Goal: Information Seeking & Learning: Learn about a topic

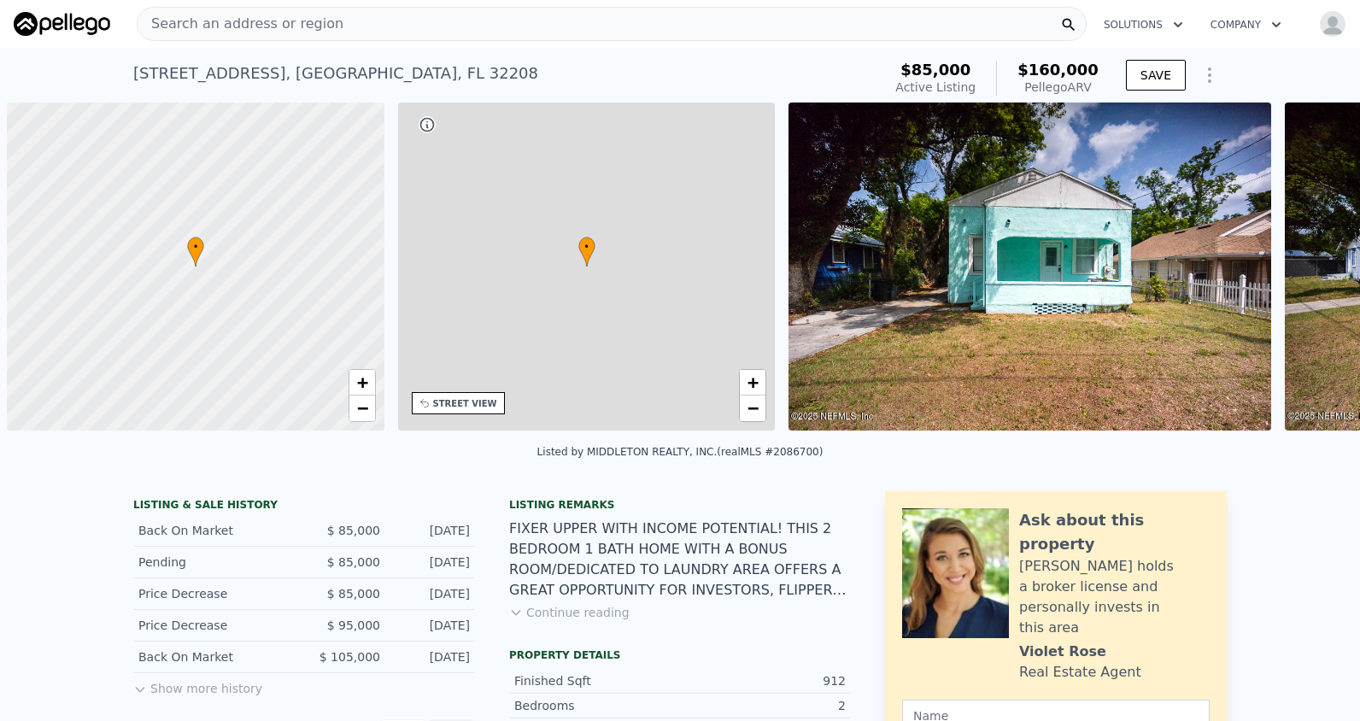
scroll to position [0, 7]
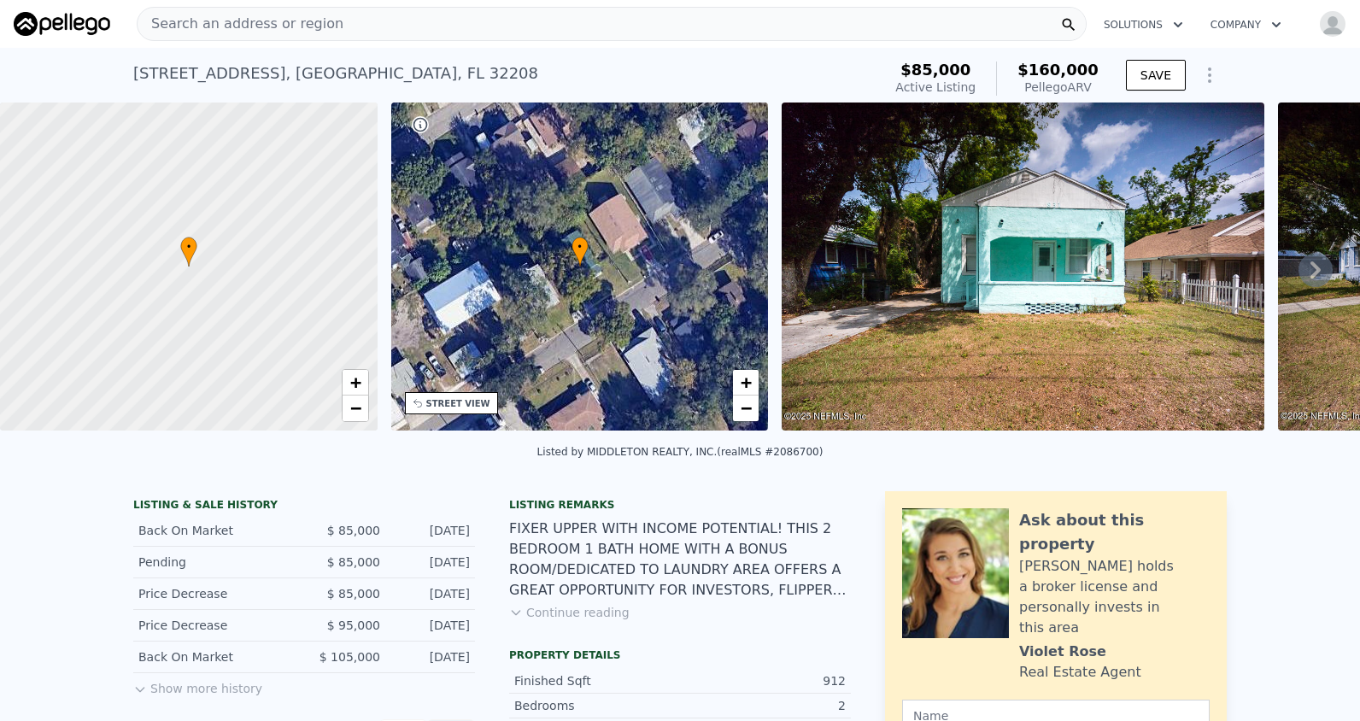
click at [237, 21] on span "Search an address or region" at bounding box center [241, 24] width 206 height 21
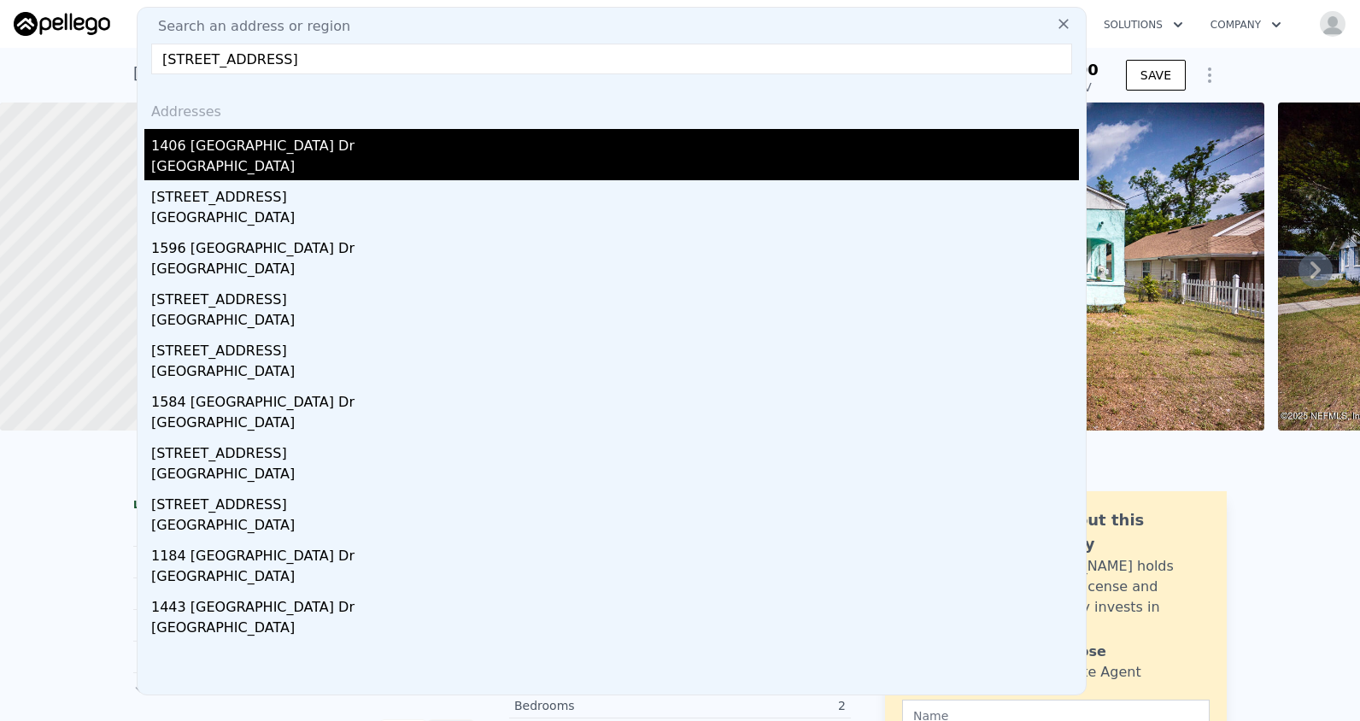
type input "[STREET_ADDRESS]"
click at [267, 162] on div "[GEOGRAPHIC_DATA]" at bounding box center [615, 168] width 928 height 24
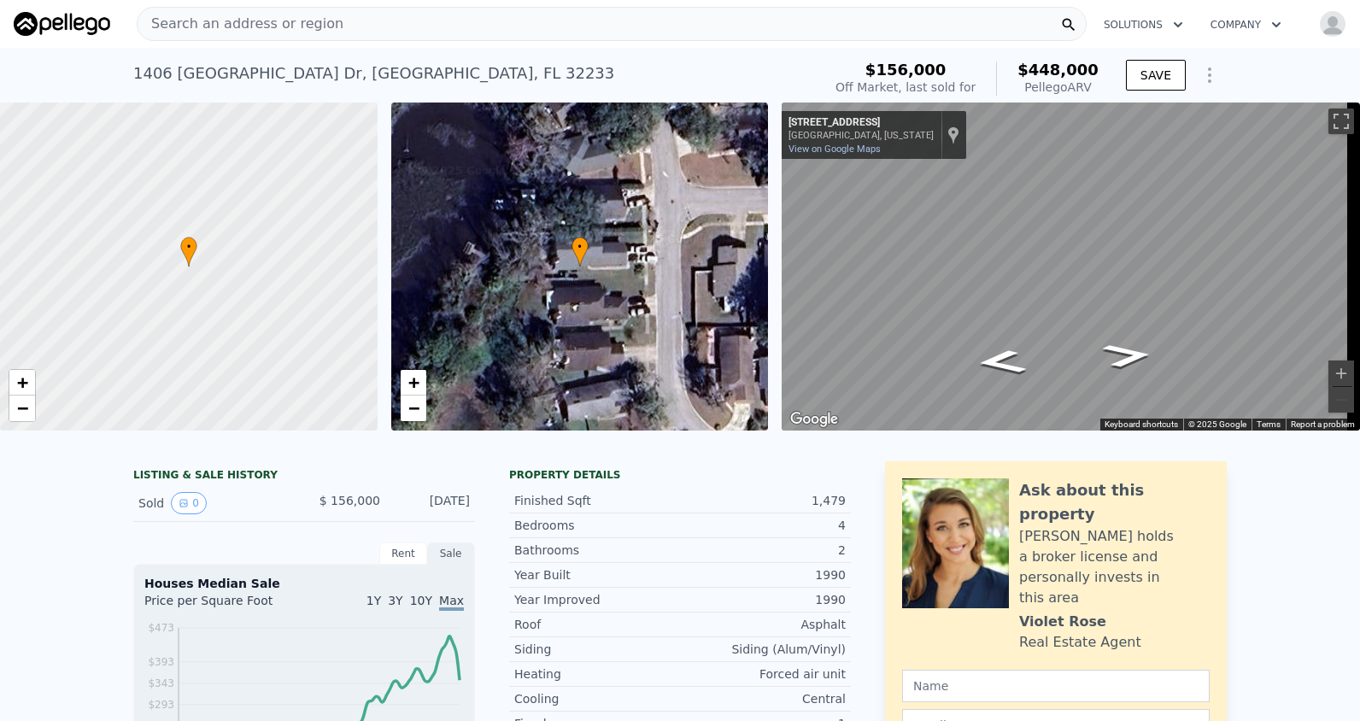
click at [187, 243] on span "•" at bounding box center [188, 246] width 17 height 15
drag, startPoint x: 244, startPoint y: 238, endPoint x: 311, endPoint y: 261, distance: 70.2
click at [311, 261] on div at bounding box center [188, 267] width 453 height 394
drag, startPoint x: 315, startPoint y: 239, endPoint x: 302, endPoint y: 265, distance: 28.7
click at [302, 265] on div at bounding box center [188, 267] width 453 height 394
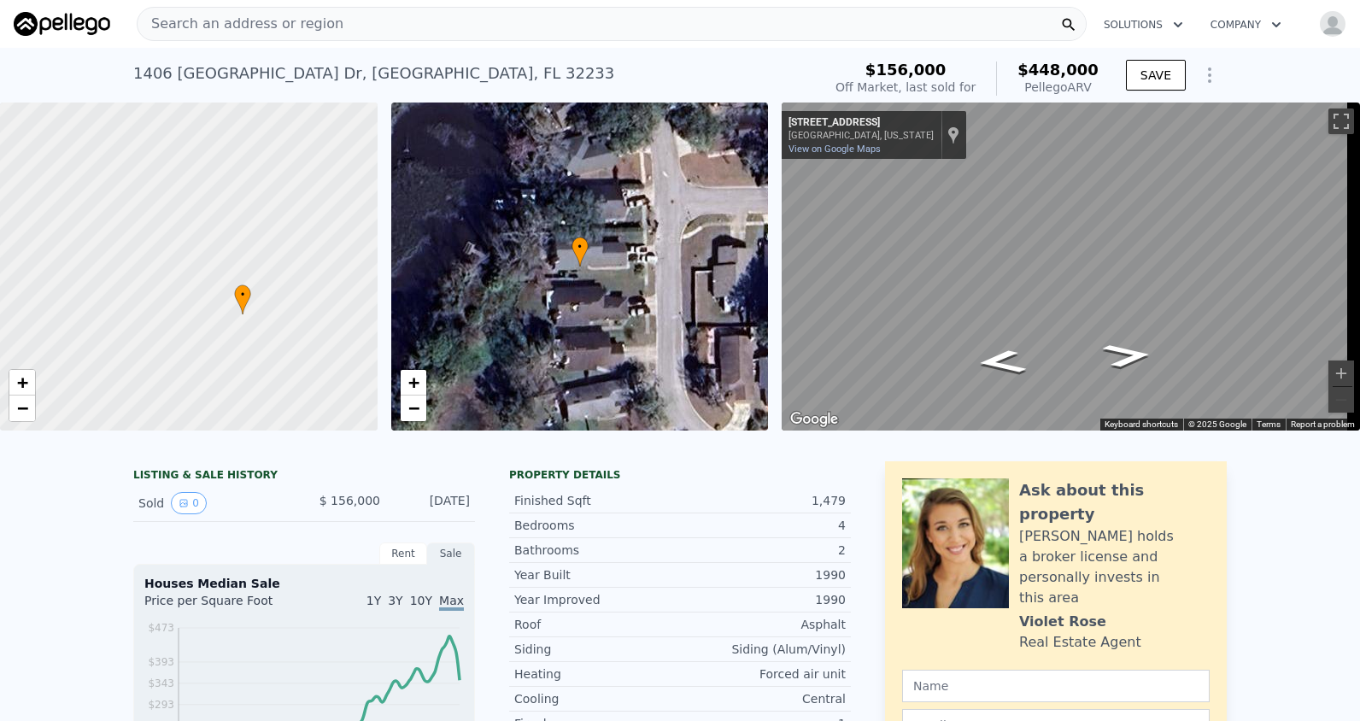
click at [302, 265] on div at bounding box center [188, 267] width 453 height 394
click at [329, 259] on div at bounding box center [188, 267] width 453 height 394
click at [857, 152] on link "View on Google Maps" at bounding box center [835, 149] width 92 height 11
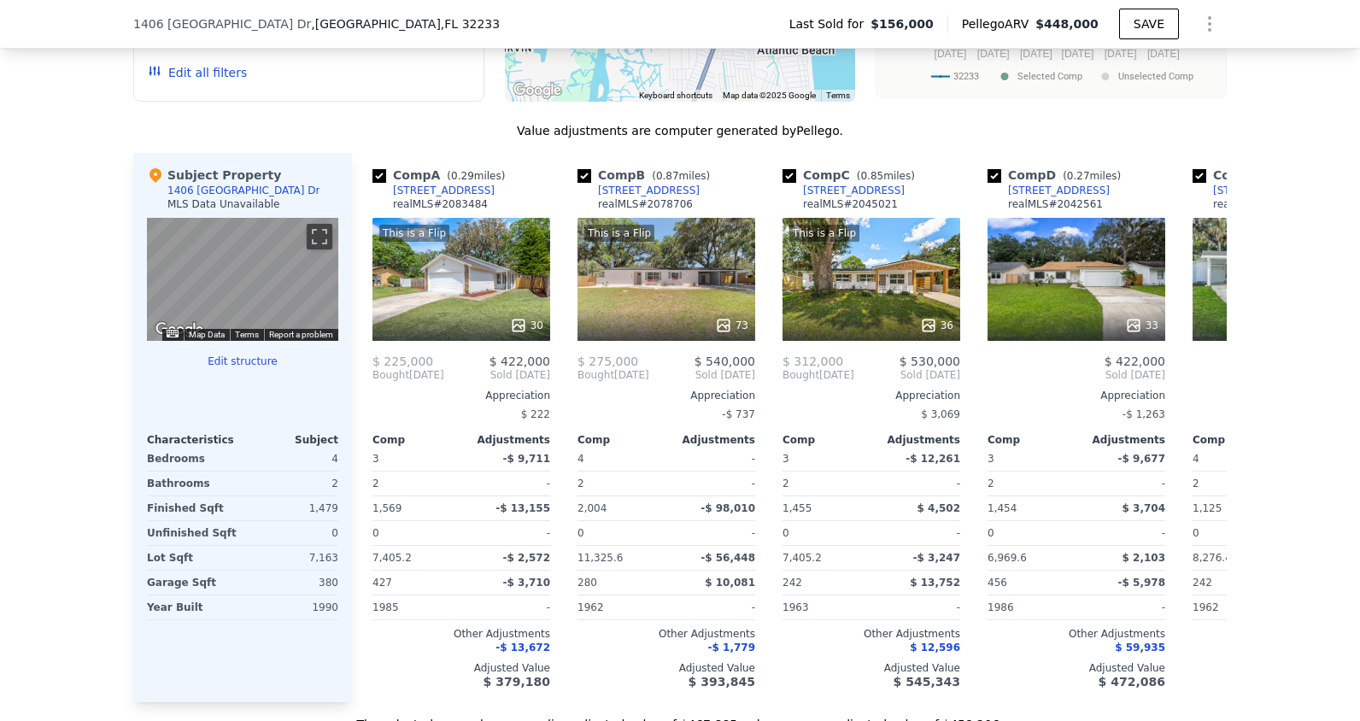
scroll to position [1532, 0]
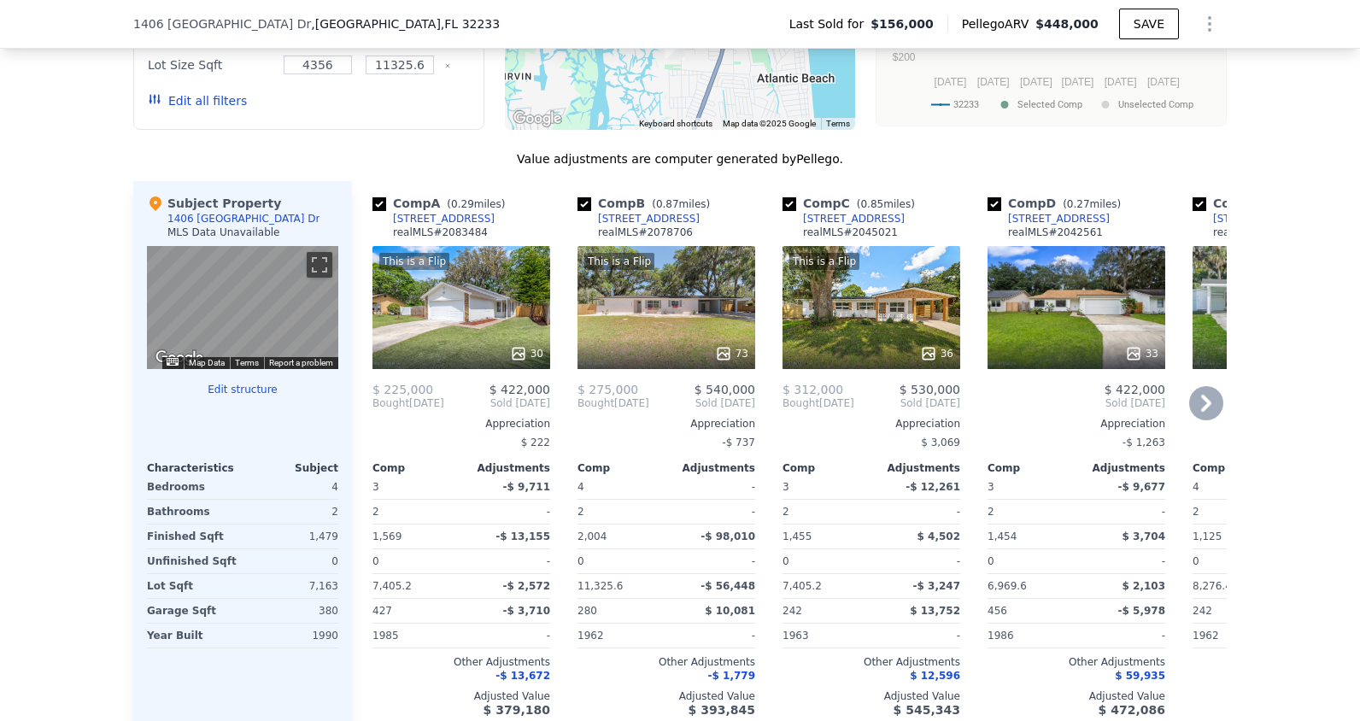
click at [1202, 420] on icon at bounding box center [1206, 403] width 34 height 34
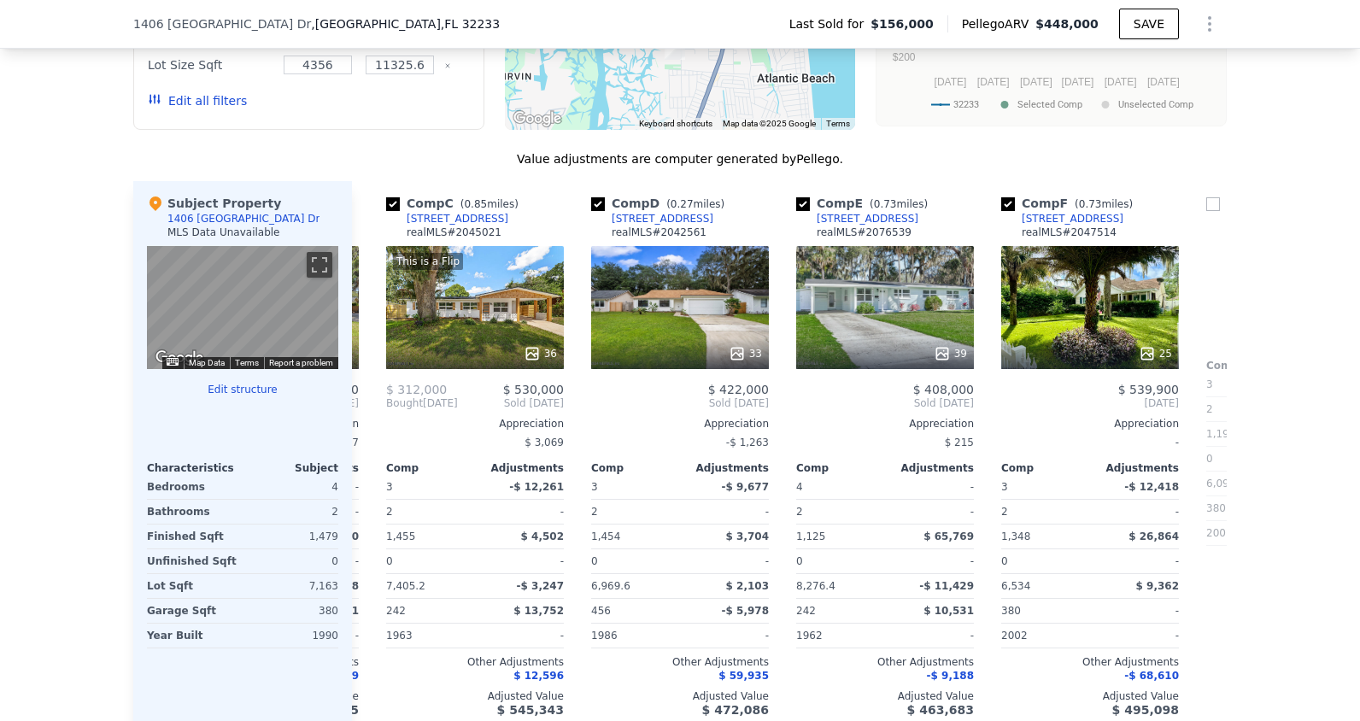
scroll to position [0, 410]
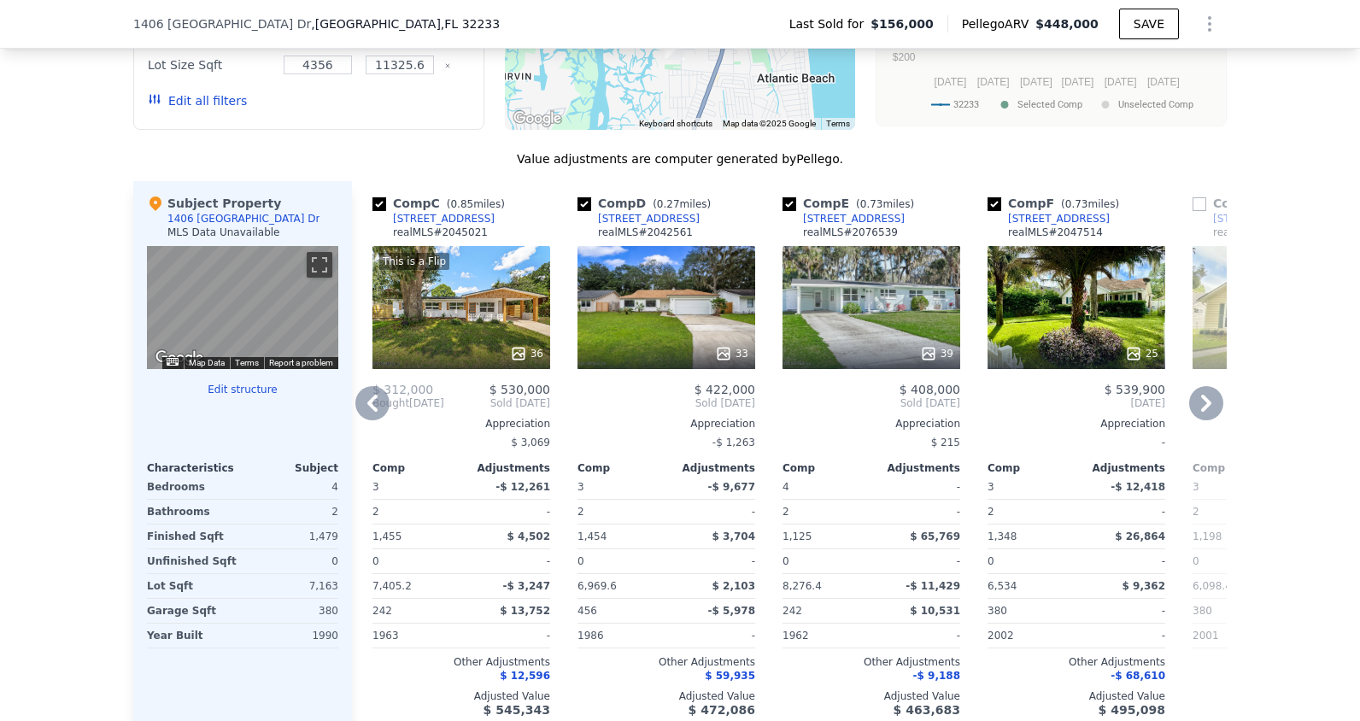
click at [1201, 412] on icon at bounding box center [1206, 403] width 10 height 17
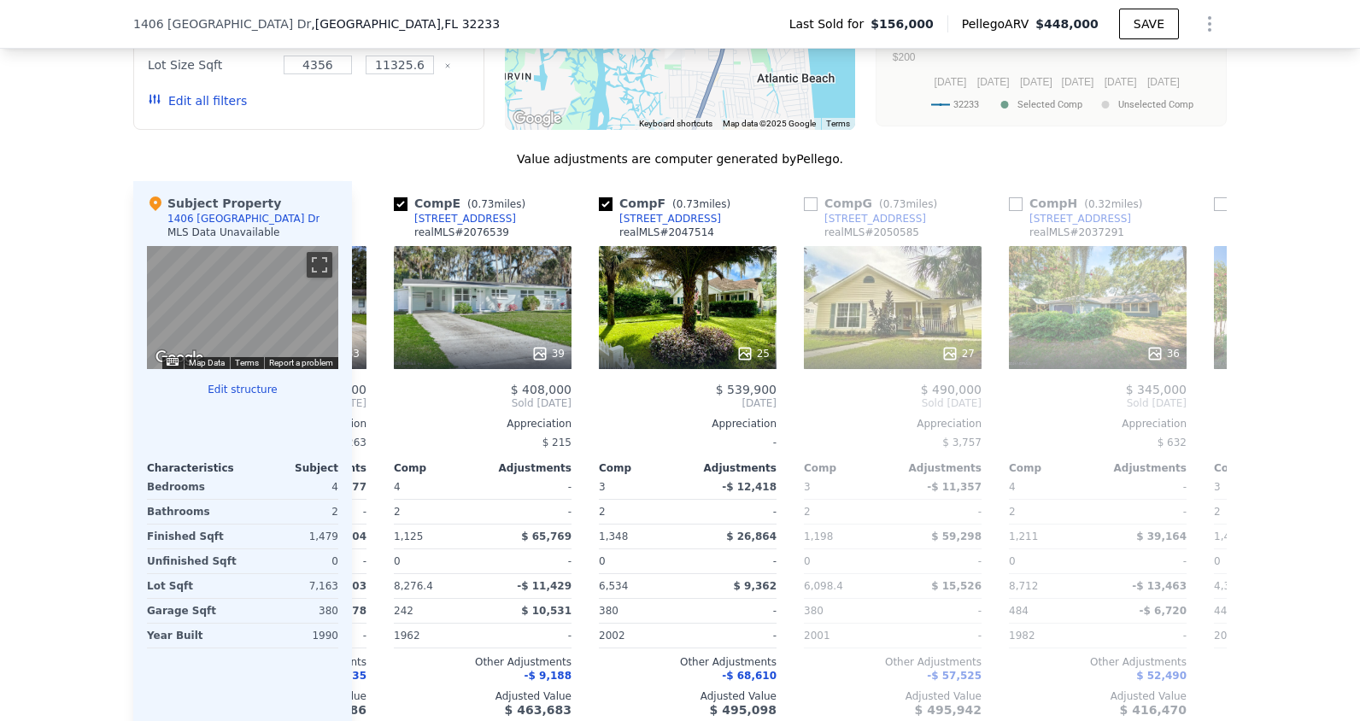
scroll to position [0, 820]
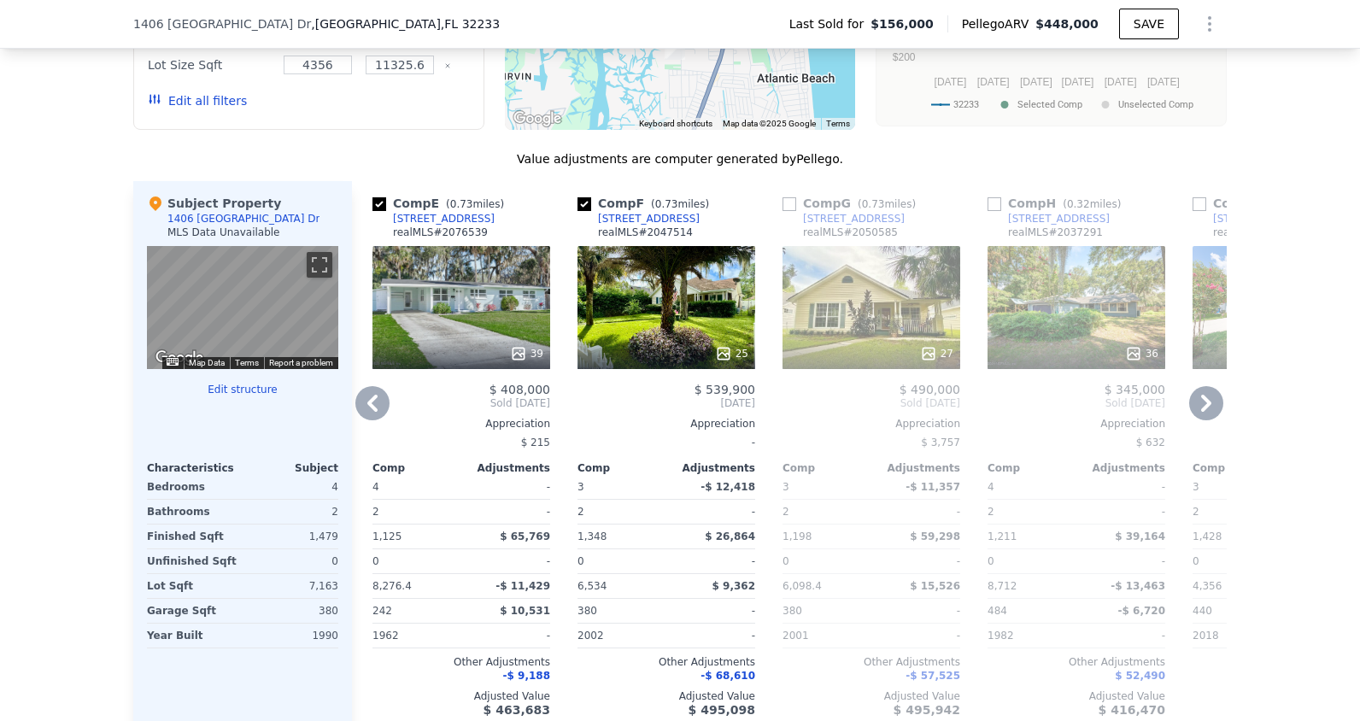
click at [1202, 412] on icon at bounding box center [1206, 403] width 10 height 17
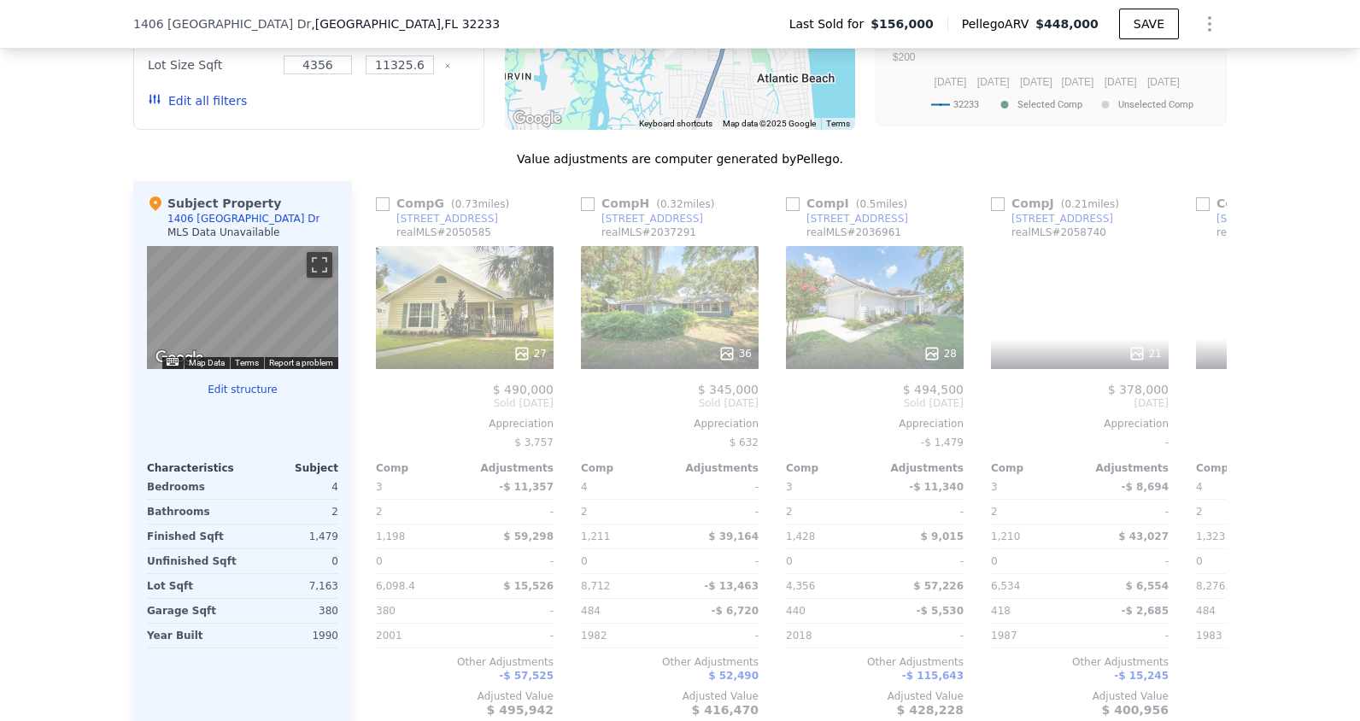
scroll to position [0, 1230]
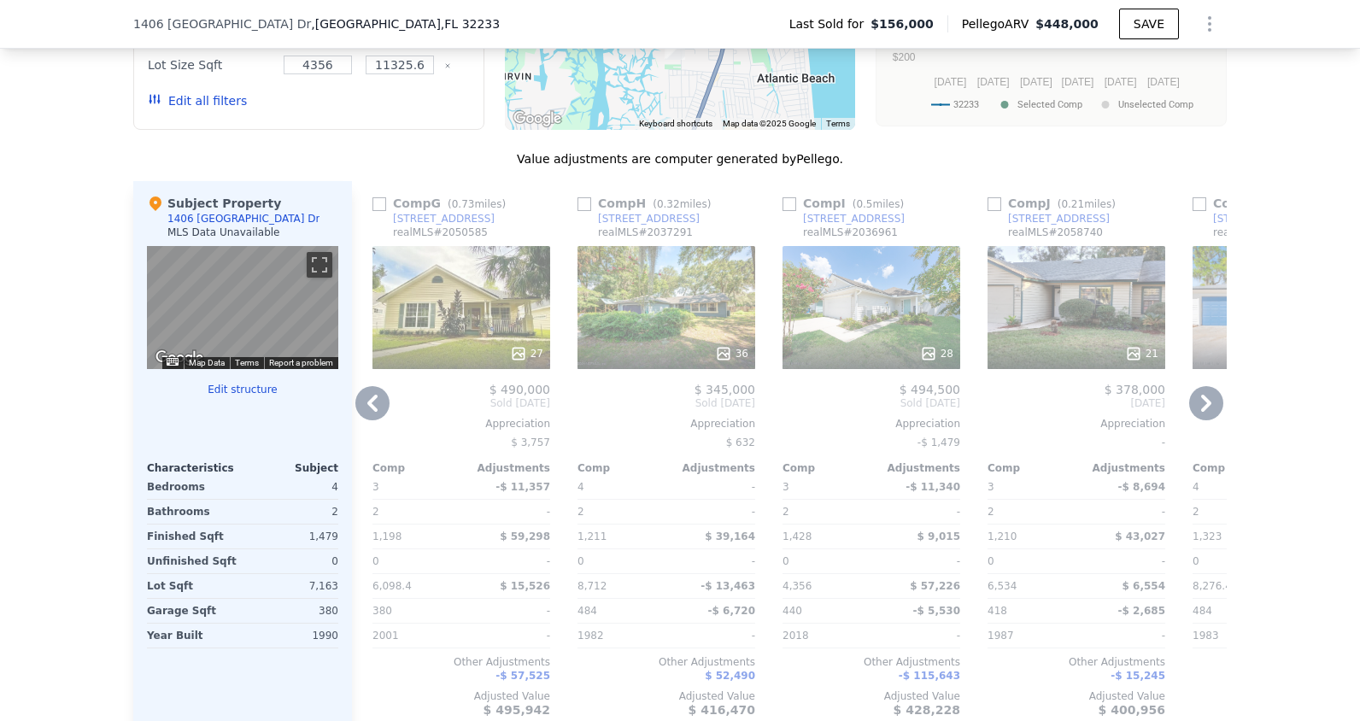
click at [375, 413] on icon at bounding box center [372, 403] width 34 height 34
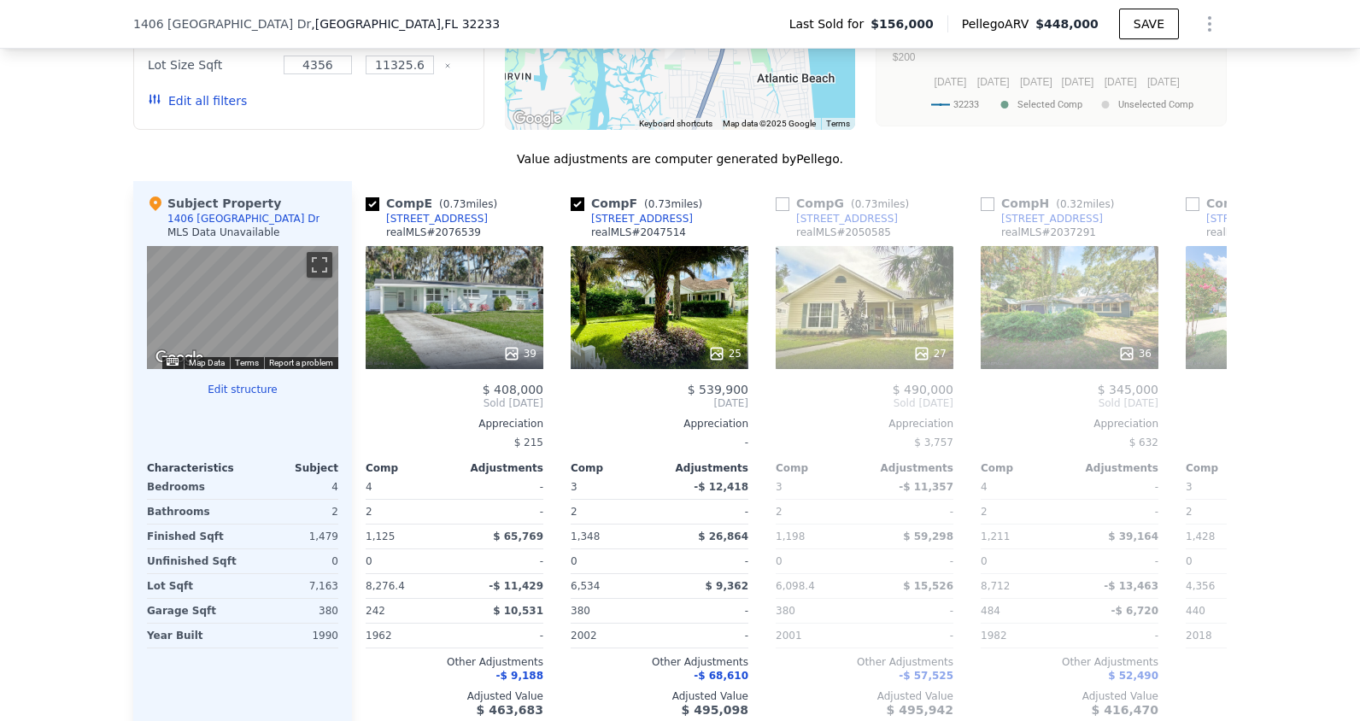
scroll to position [0, 820]
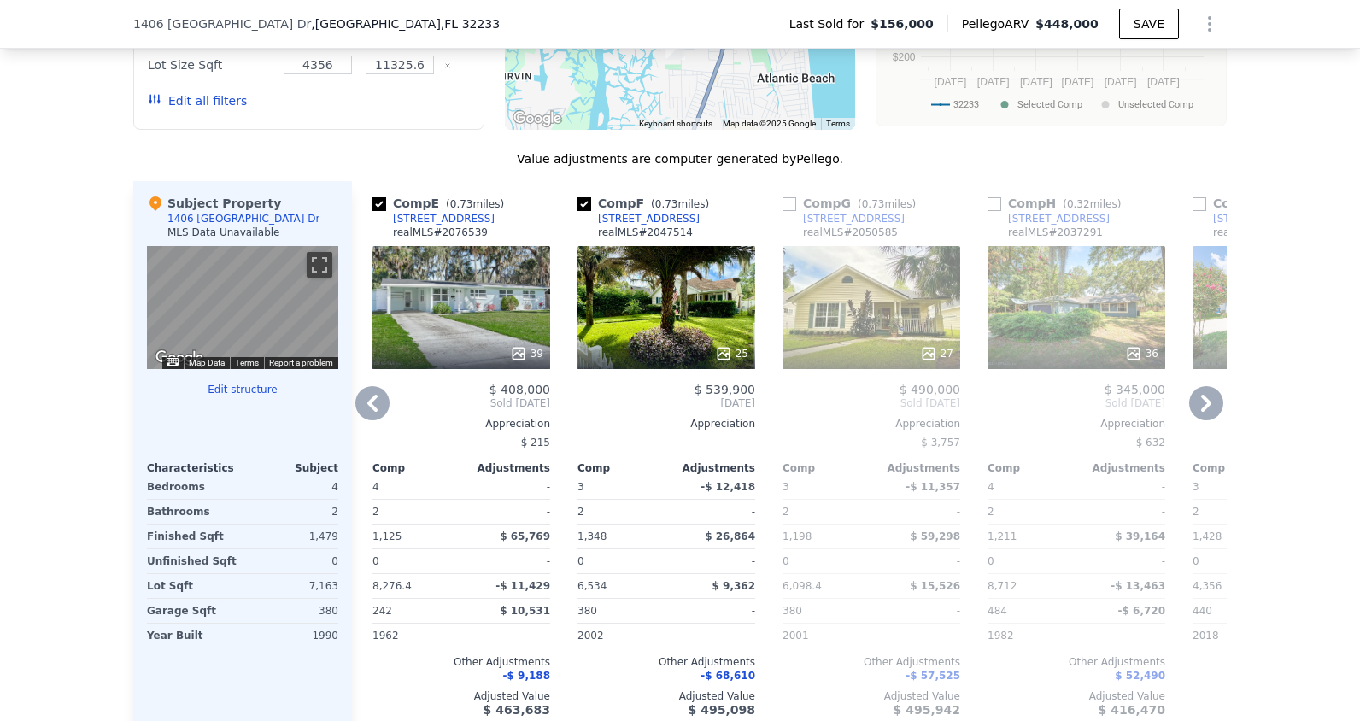
click at [388, 410] on span "Sold [DATE]" at bounding box center [462, 403] width 178 height 14
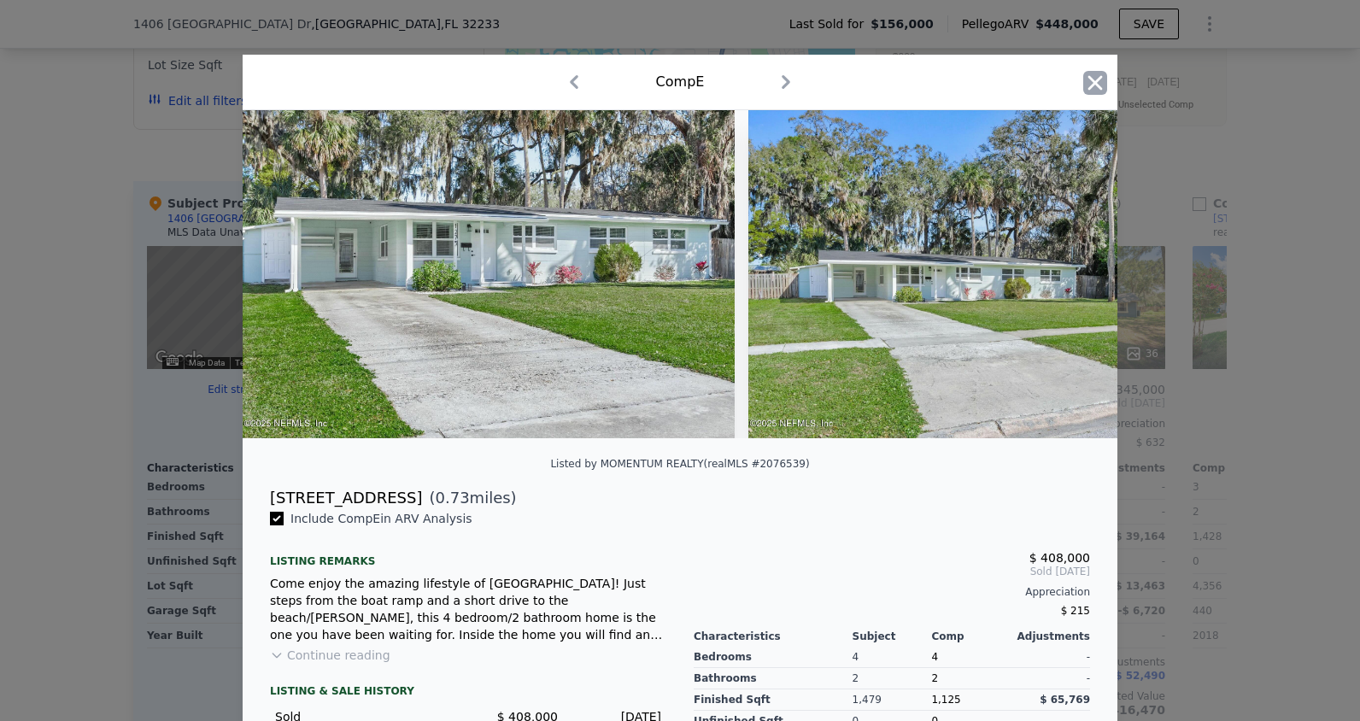
click at [1083, 85] on icon "button" at bounding box center [1095, 83] width 24 height 24
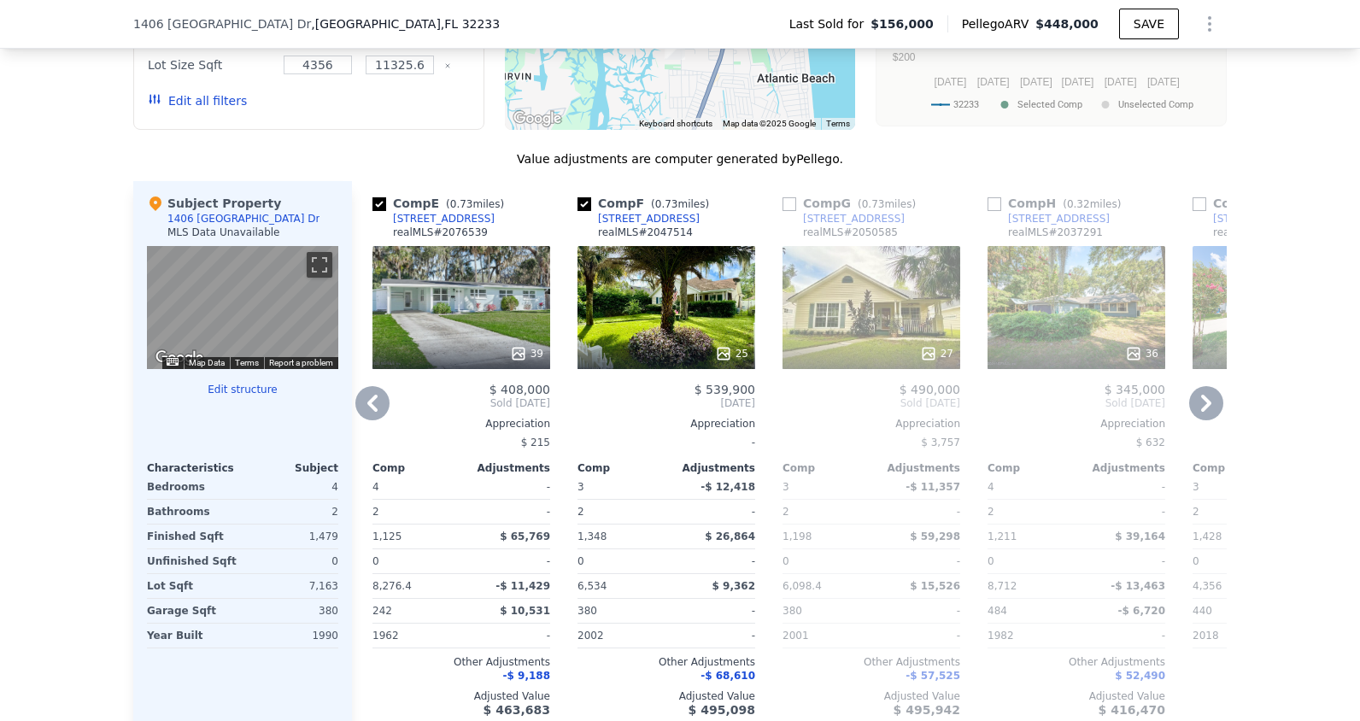
click at [472, 337] on div "39" at bounding box center [462, 307] width 178 height 123
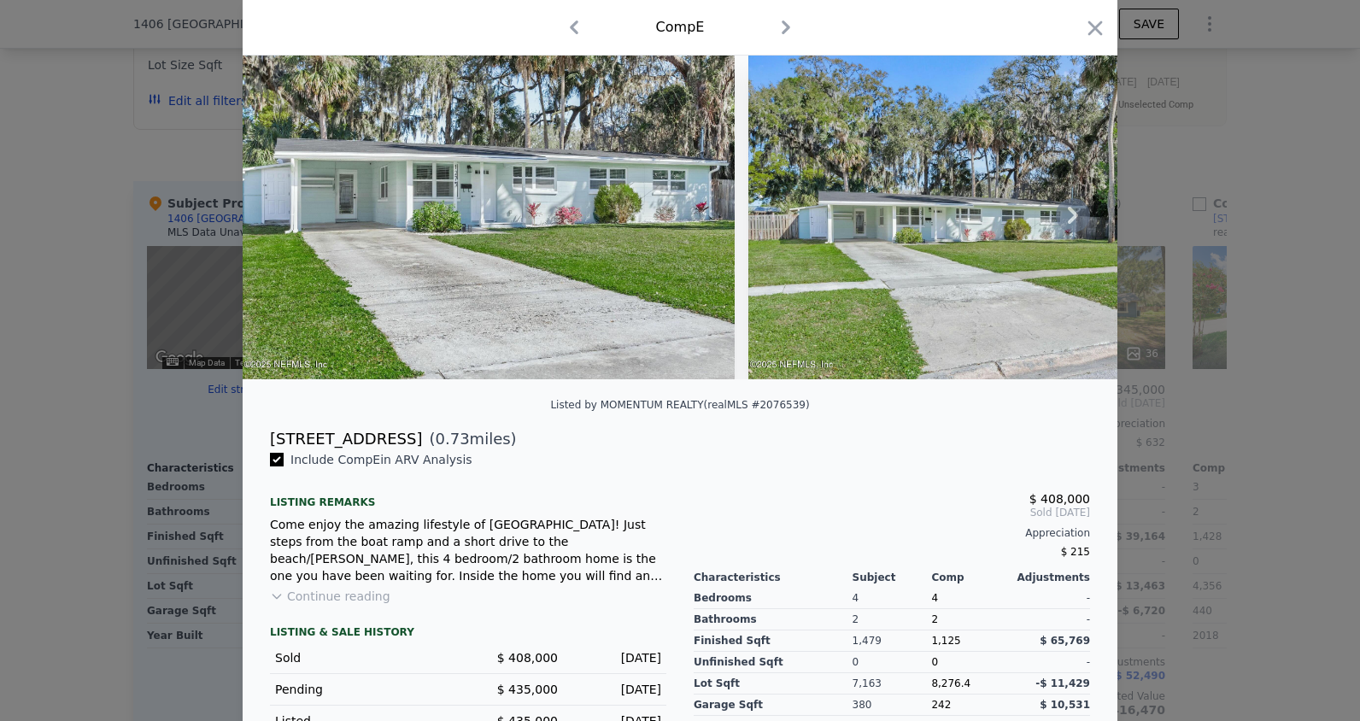
scroll to position [39, 0]
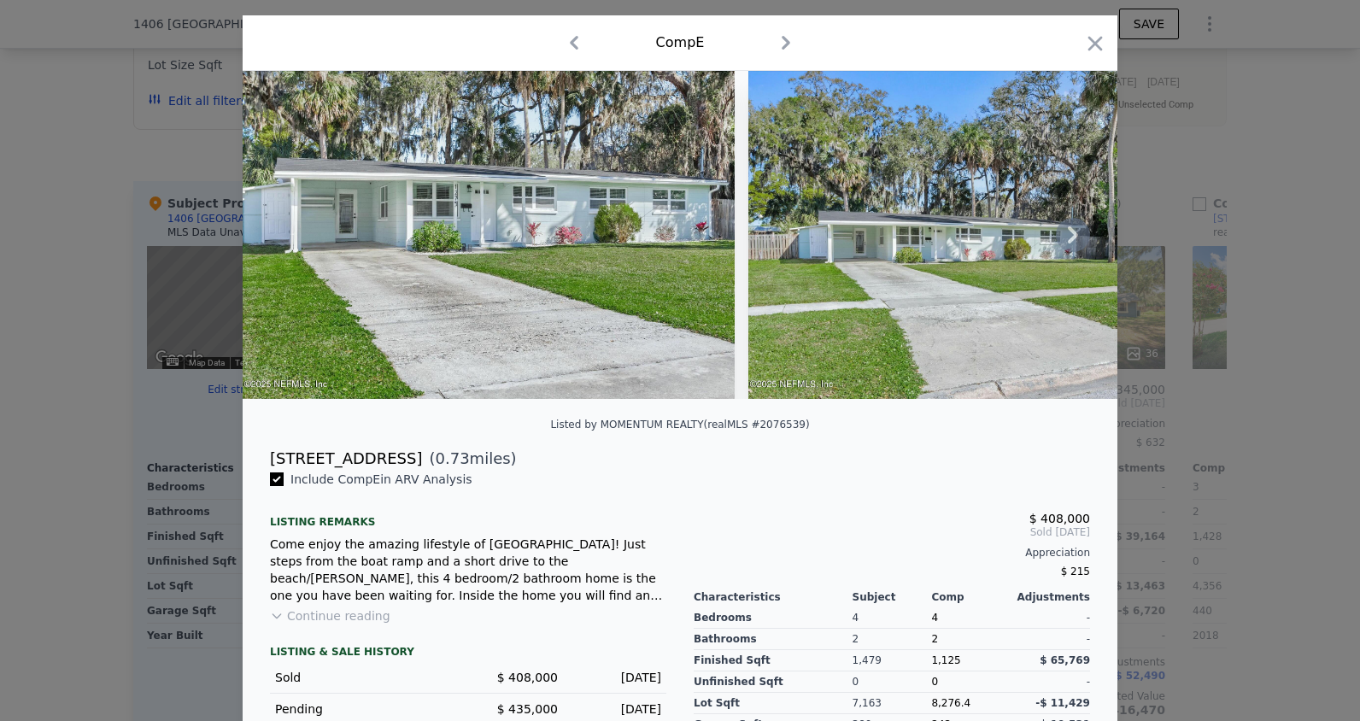
click at [1043, 258] on img at bounding box center [994, 235] width 492 height 328
click at [1056, 234] on icon at bounding box center [1073, 235] width 34 height 34
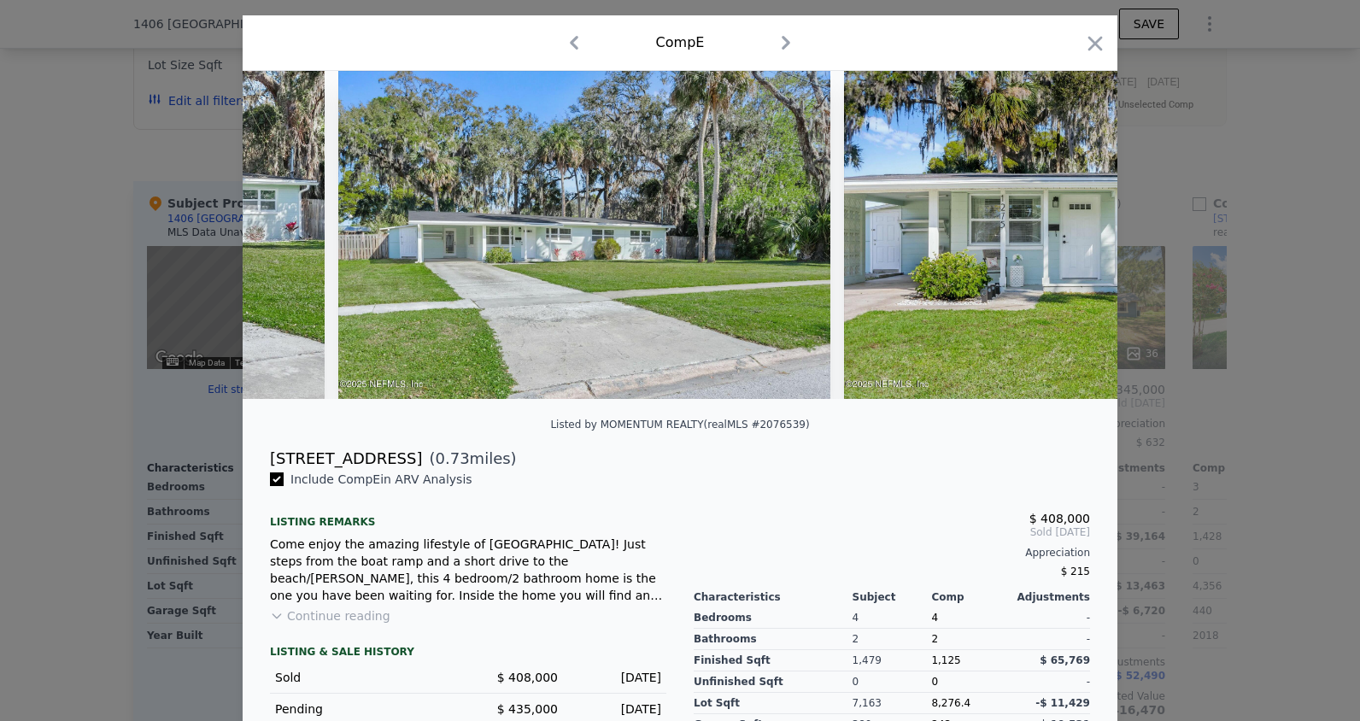
click at [1055, 234] on img at bounding box center [1090, 235] width 492 height 328
click at [1056, 234] on icon at bounding box center [1073, 235] width 34 height 34
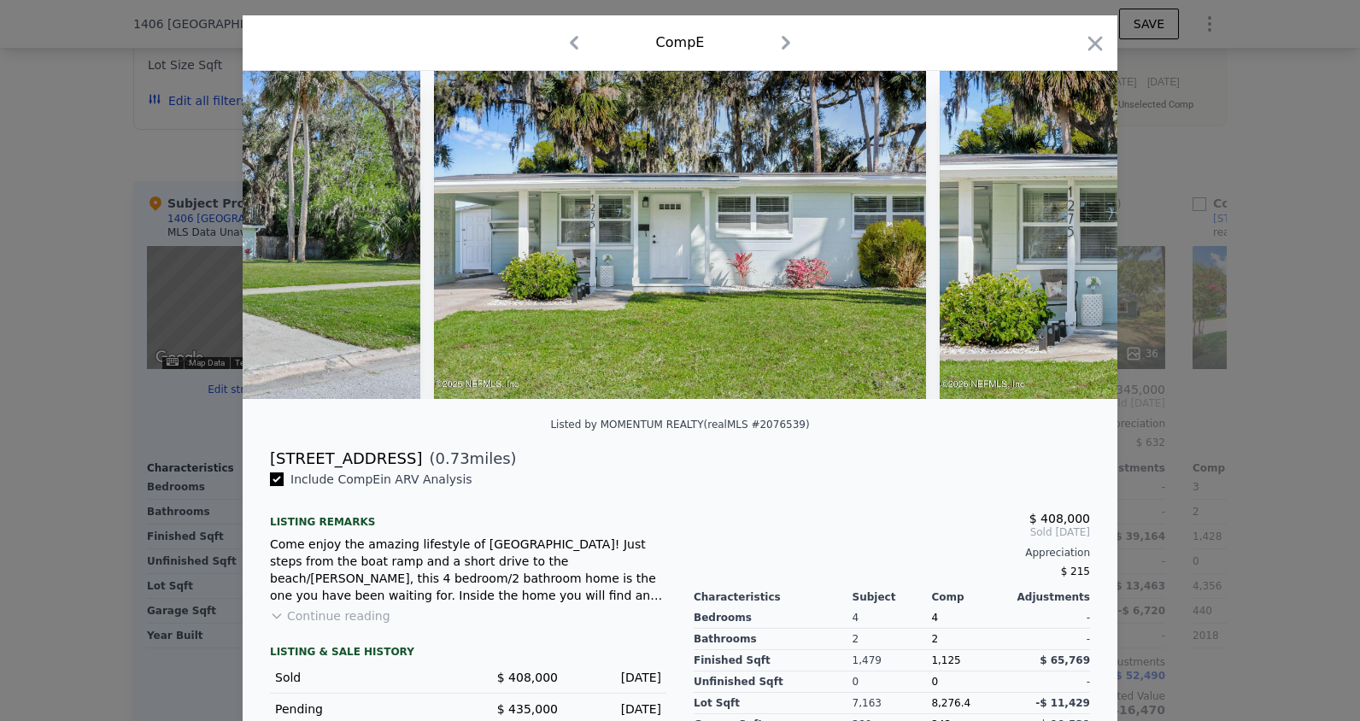
click at [1053, 236] on img at bounding box center [1186, 235] width 492 height 328
click at [1056, 236] on icon at bounding box center [1073, 235] width 34 height 34
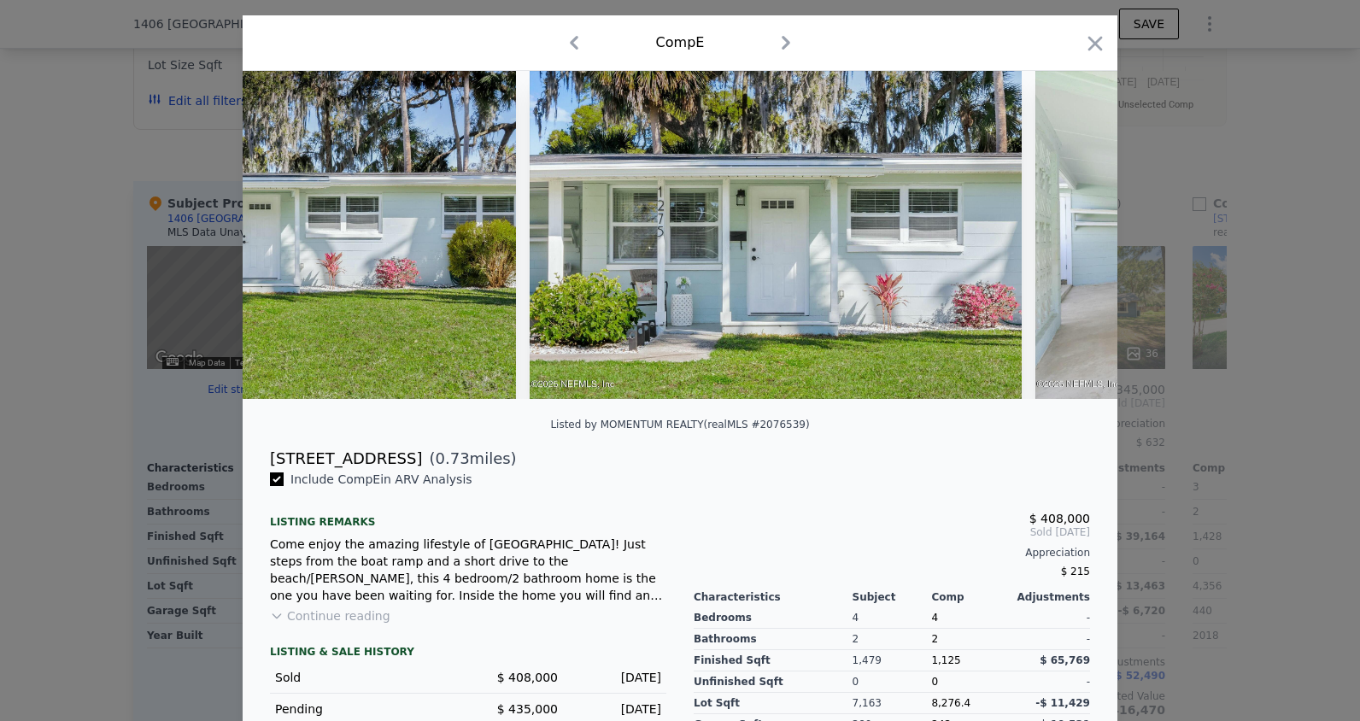
click at [1053, 237] on img at bounding box center [1282, 235] width 492 height 328
click at [1056, 237] on icon at bounding box center [1073, 235] width 34 height 34
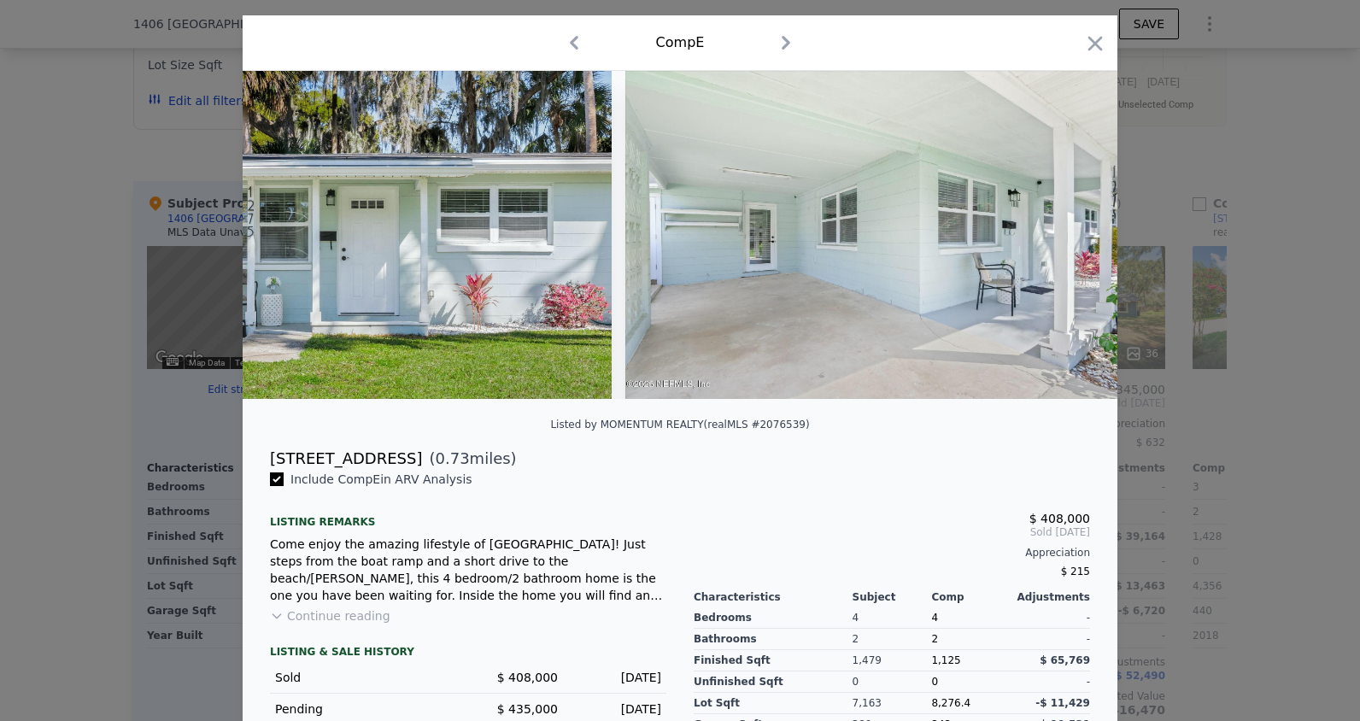
click at [1053, 238] on img at bounding box center [871, 235] width 492 height 328
click at [1056, 238] on icon at bounding box center [1073, 235] width 34 height 34
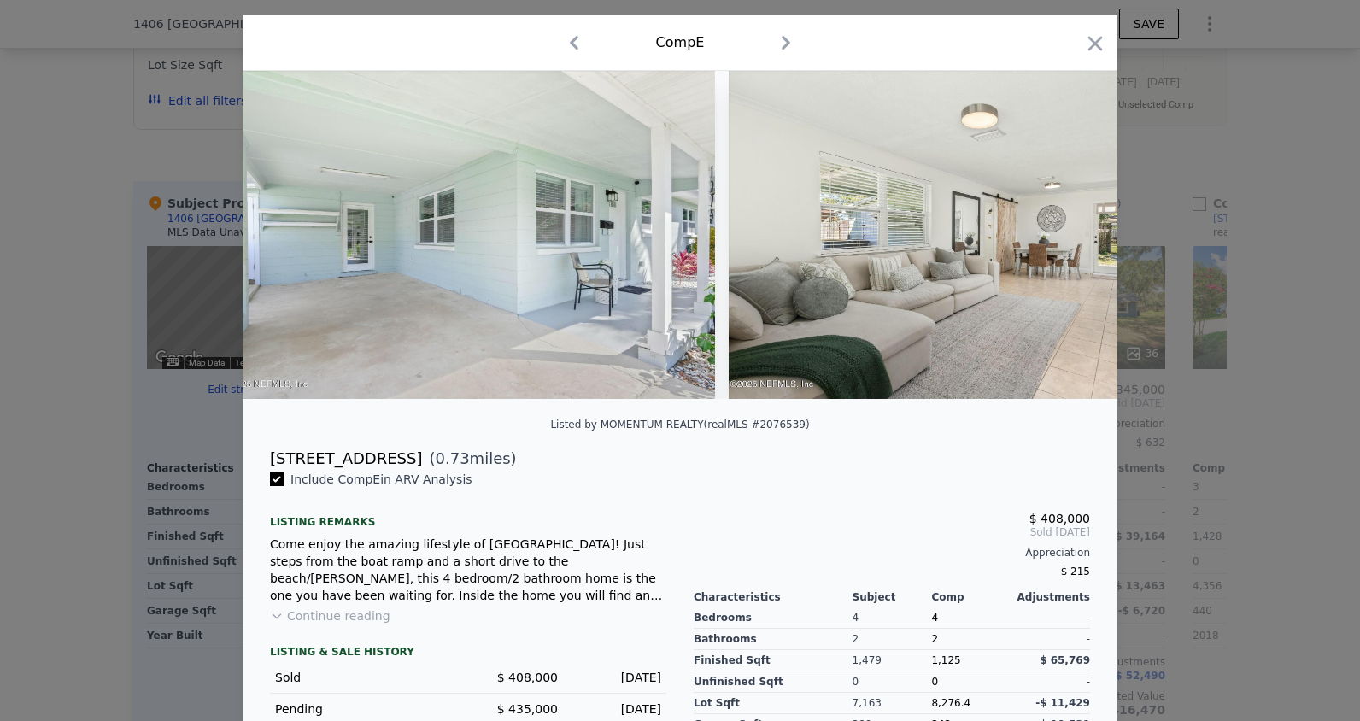
scroll to position [0, 2051]
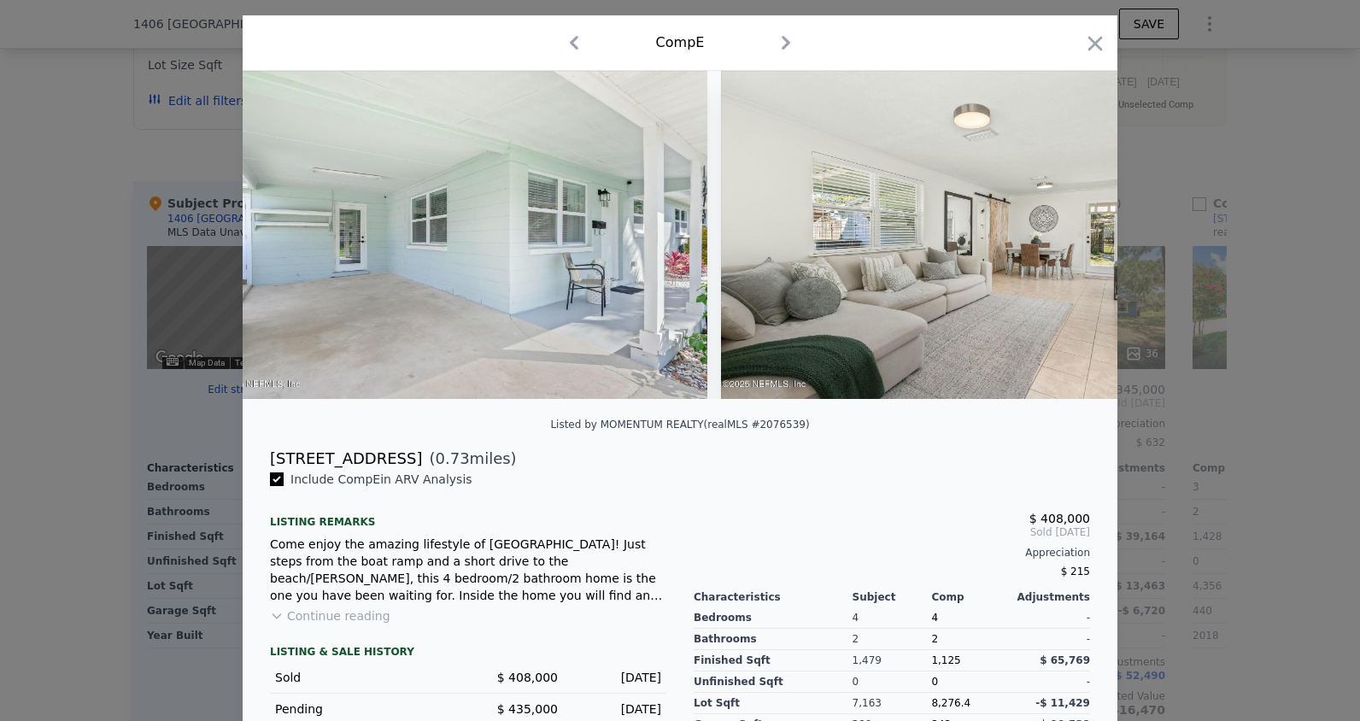
click at [1052, 238] on img at bounding box center [967, 235] width 492 height 328
click at [1089, 42] on icon "button" at bounding box center [1096, 43] width 15 height 15
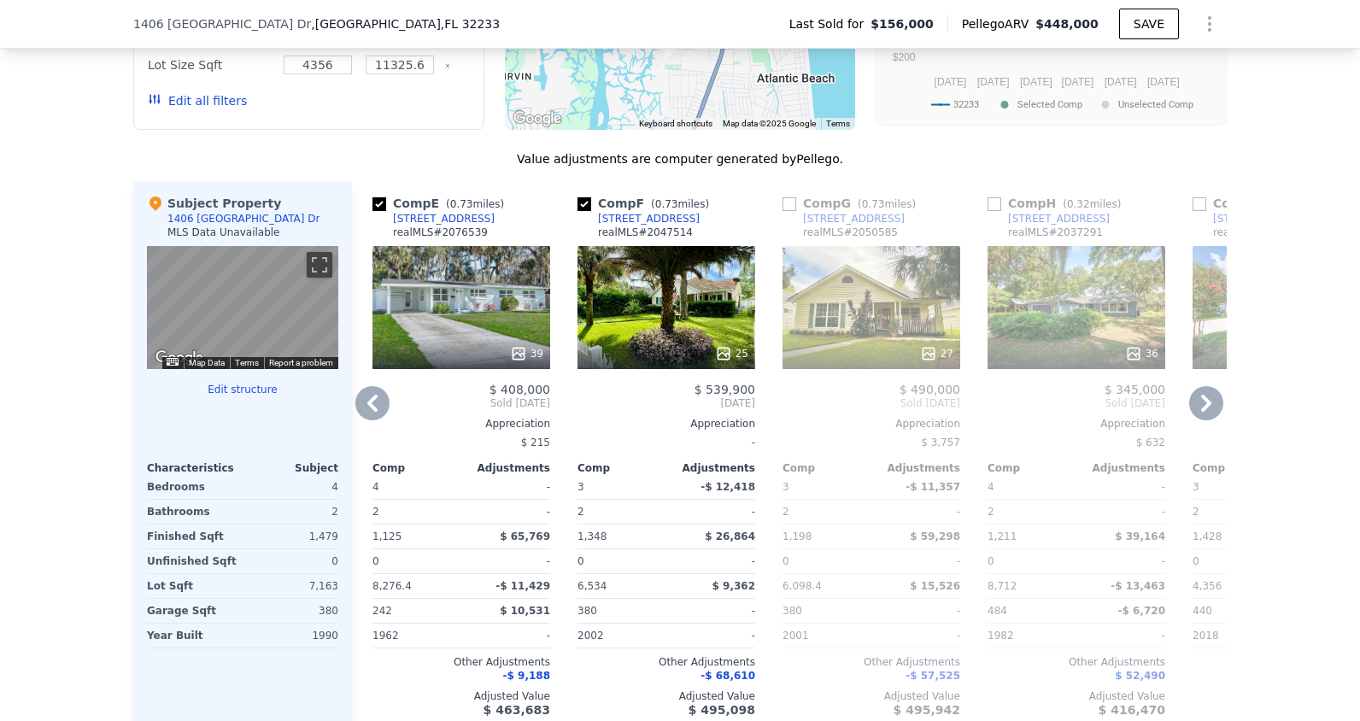
click at [1131, 331] on div "36" at bounding box center [1077, 307] width 178 height 123
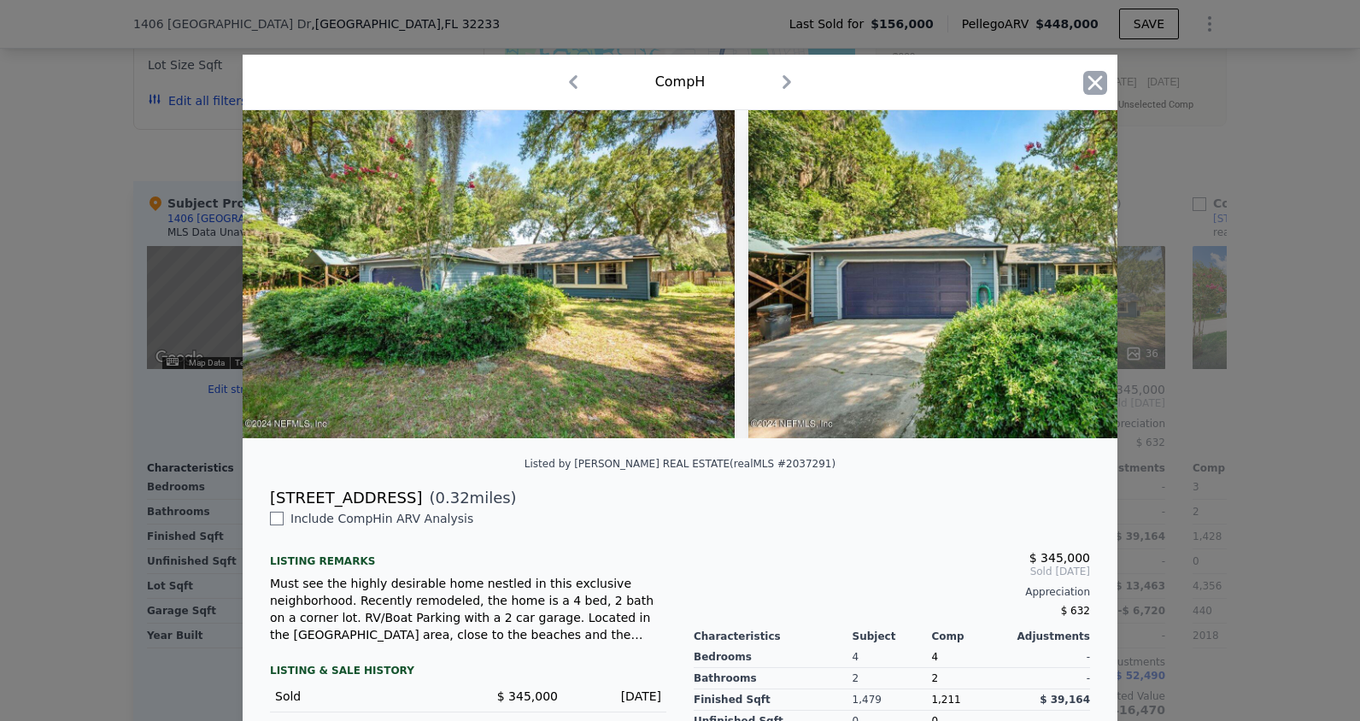
click at [1092, 79] on icon "button" at bounding box center [1096, 82] width 15 height 15
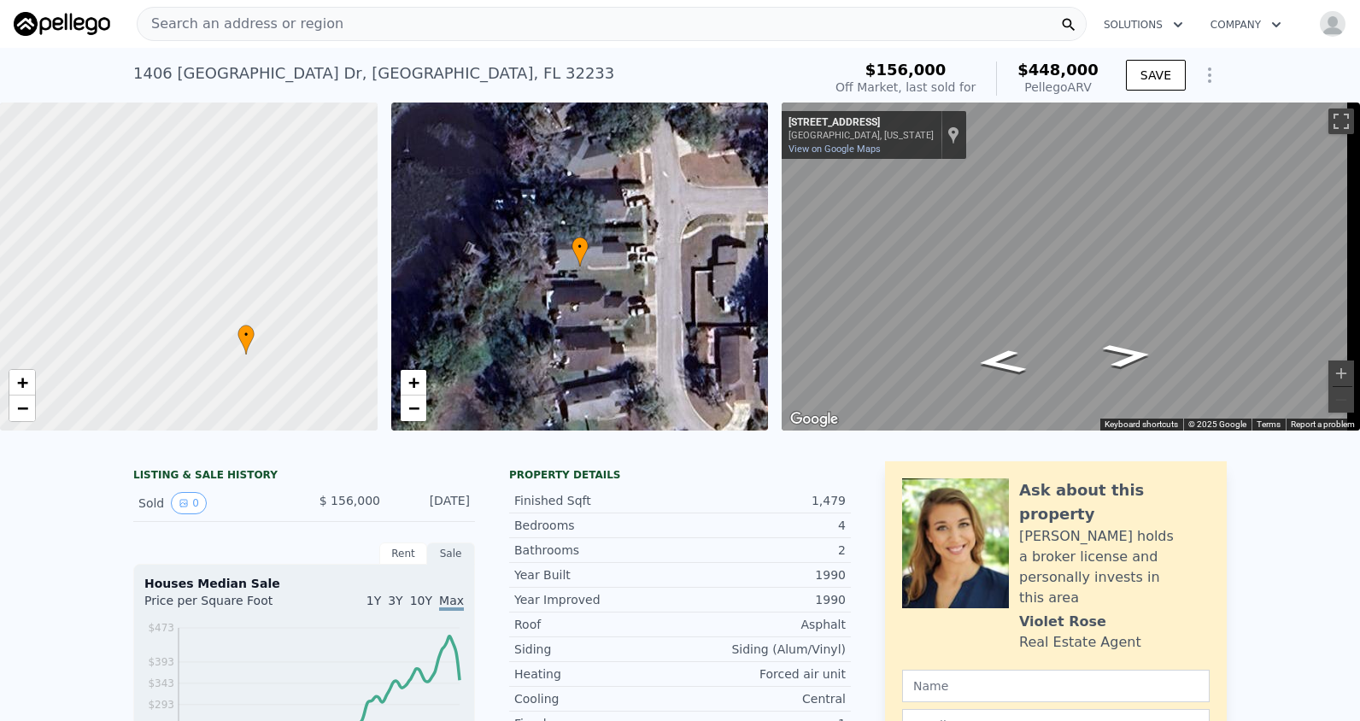
drag, startPoint x: 488, startPoint y: 68, endPoint x: 418, endPoint y: 32, distance: 78.7
click at [485, 67] on div "[STREET_ADDRESS] Sold [DATE] for $156k (~ARV $448k )" at bounding box center [474, 79] width 682 height 48
click at [357, 19] on div "Search an address or region" at bounding box center [612, 24] width 950 height 34
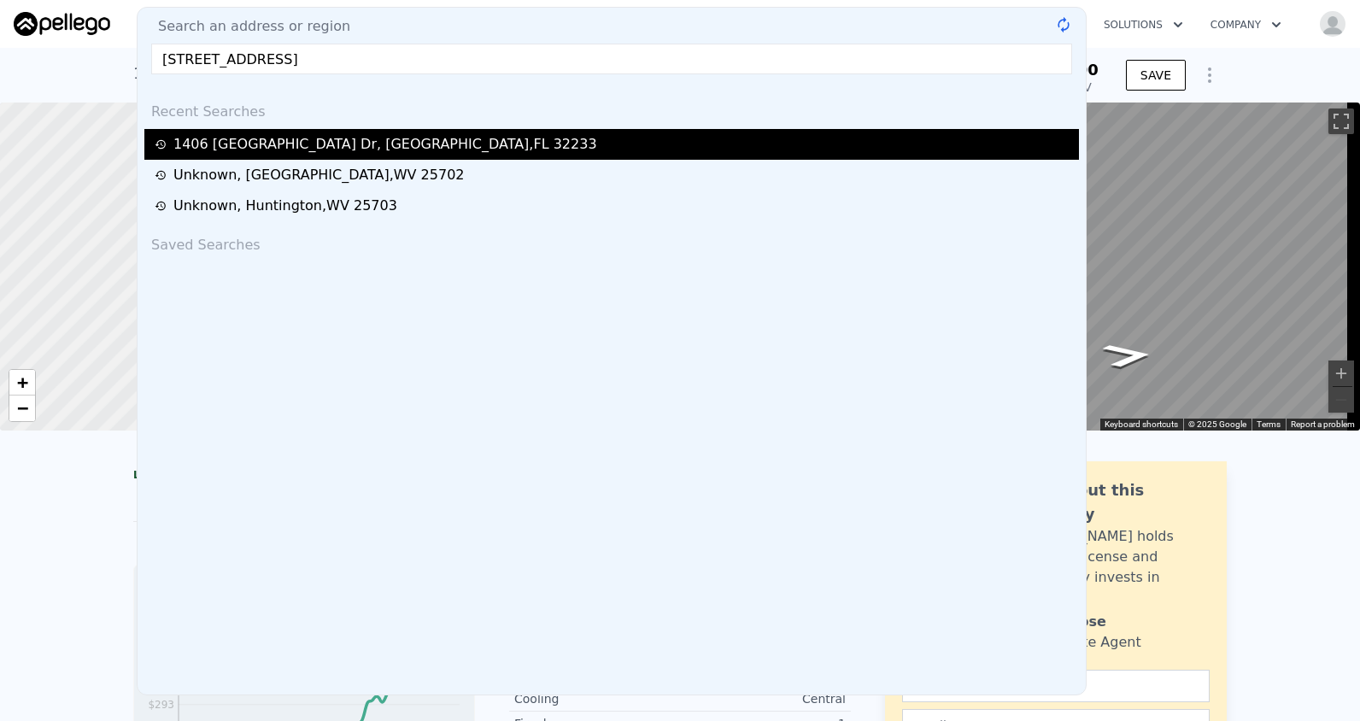
type input "[STREET_ADDRESS]"
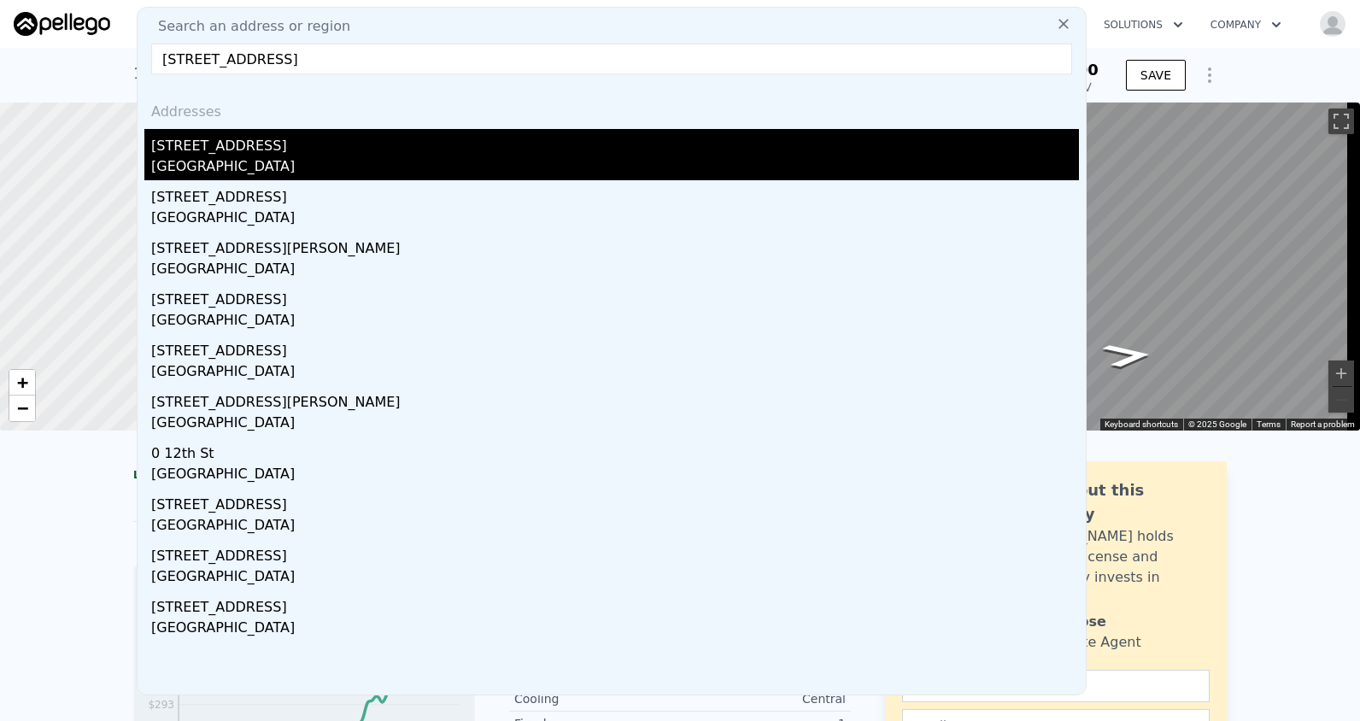
click at [255, 143] on div "[STREET_ADDRESS]" at bounding box center [615, 142] width 928 height 27
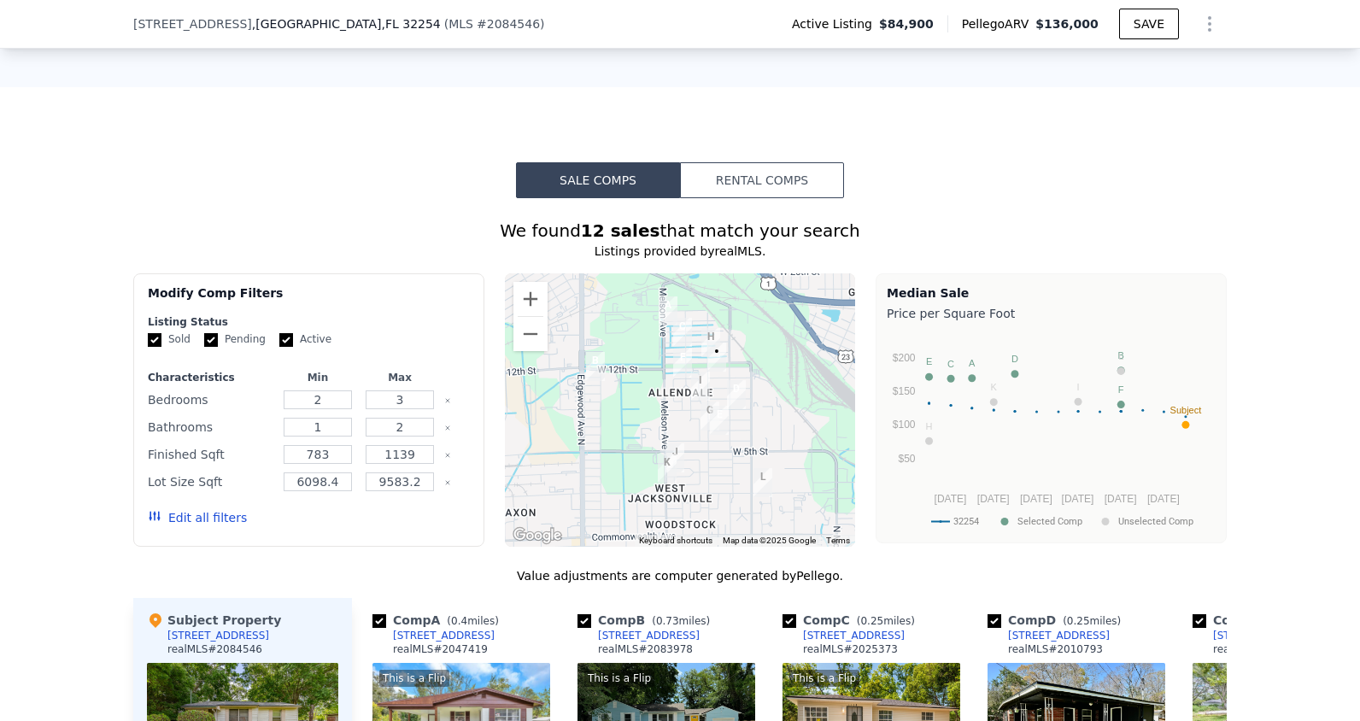
scroll to position [1447, 0]
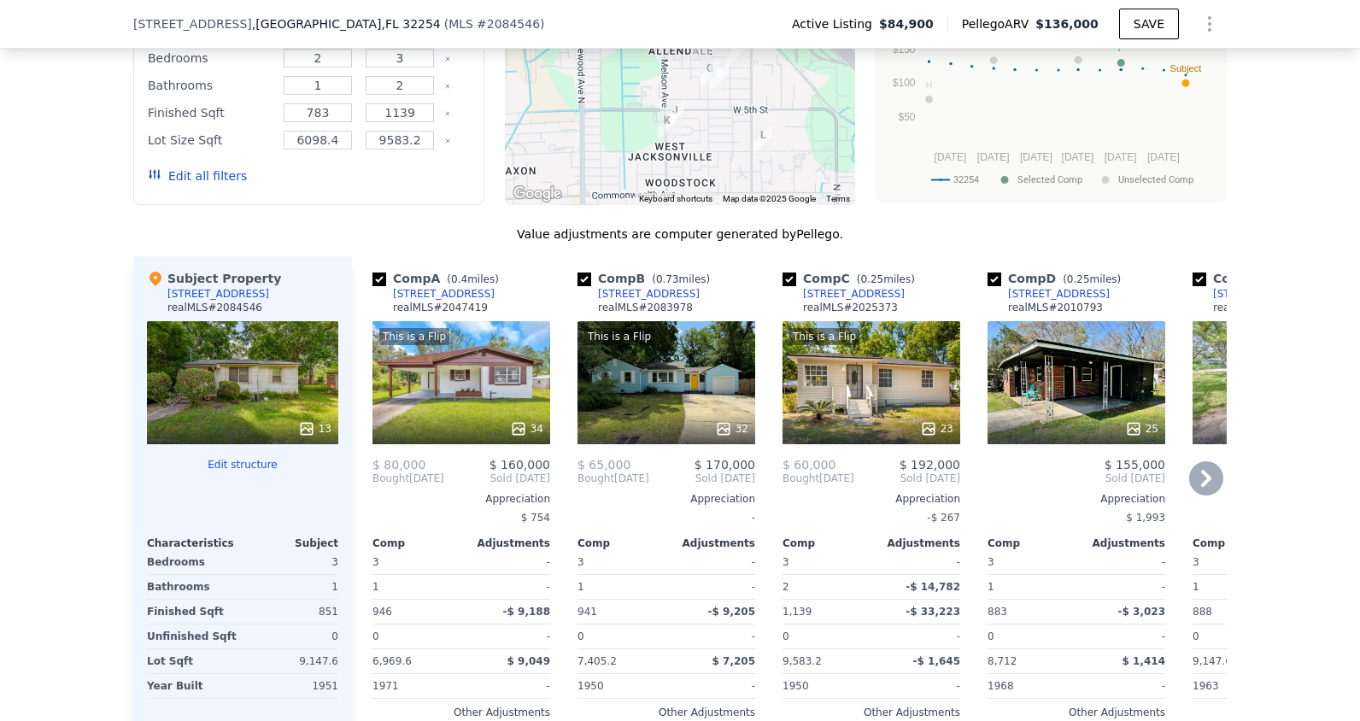
click at [1196, 478] on icon at bounding box center [1206, 478] width 34 height 34
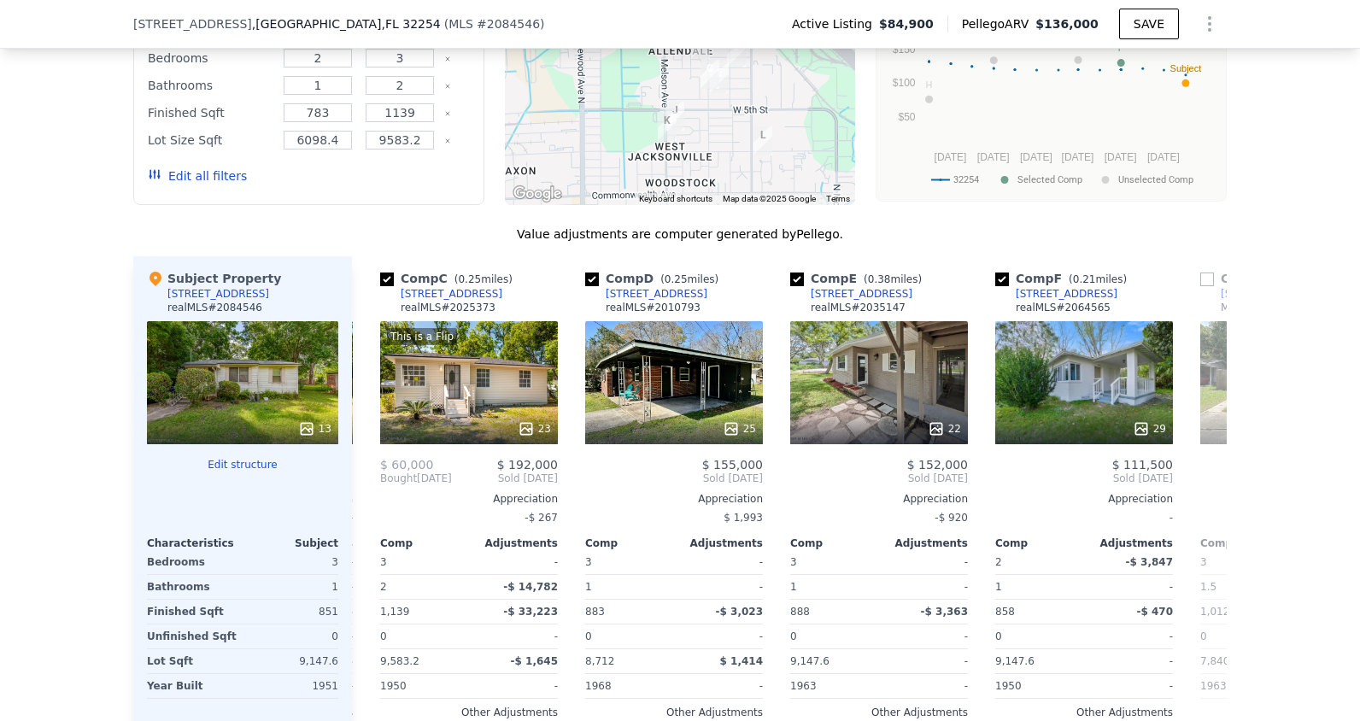
scroll to position [0, 410]
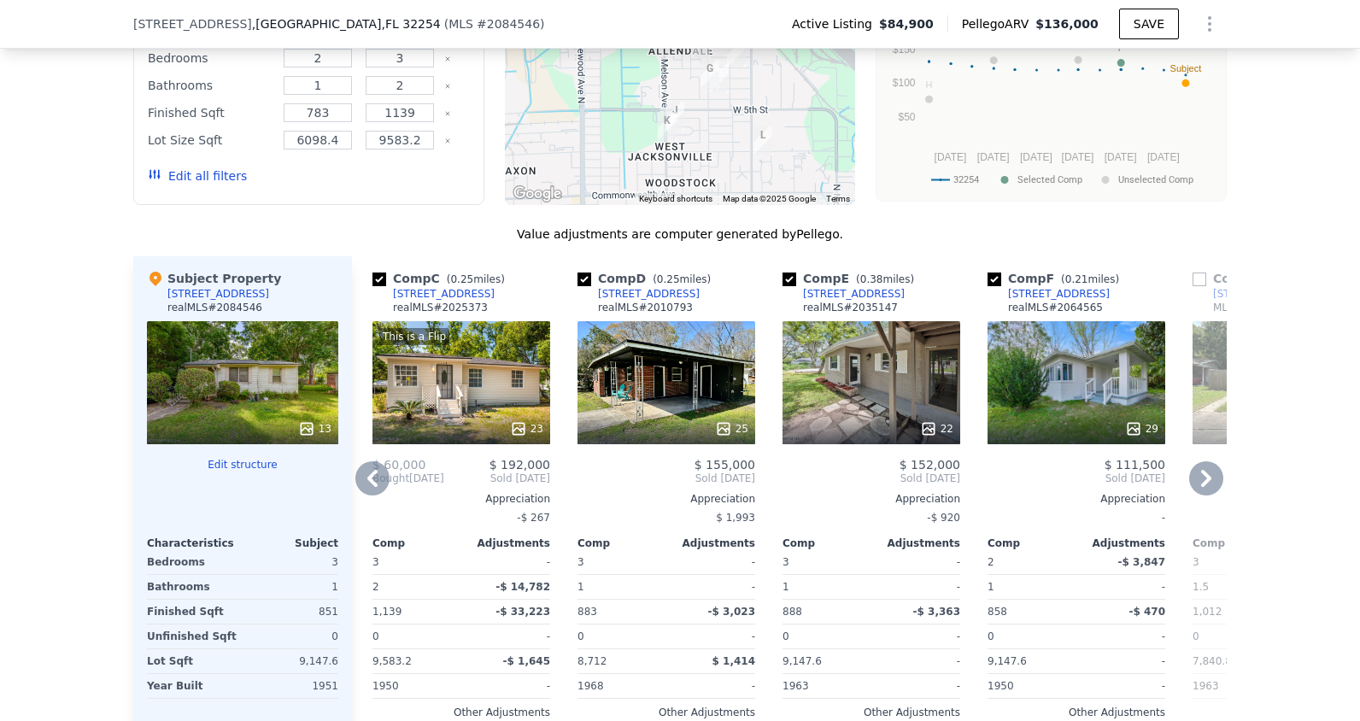
click at [1196, 478] on icon at bounding box center [1206, 478] width 34 height 34
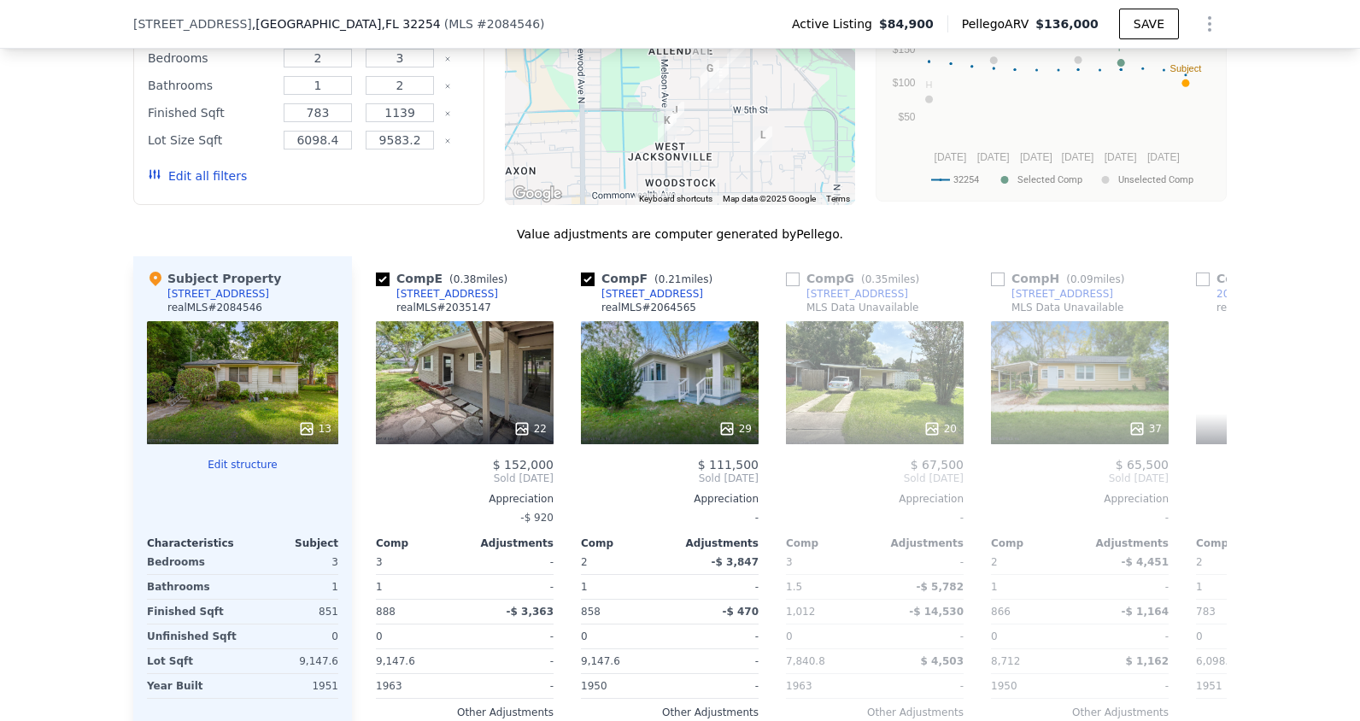
scroll to position [0, 820]
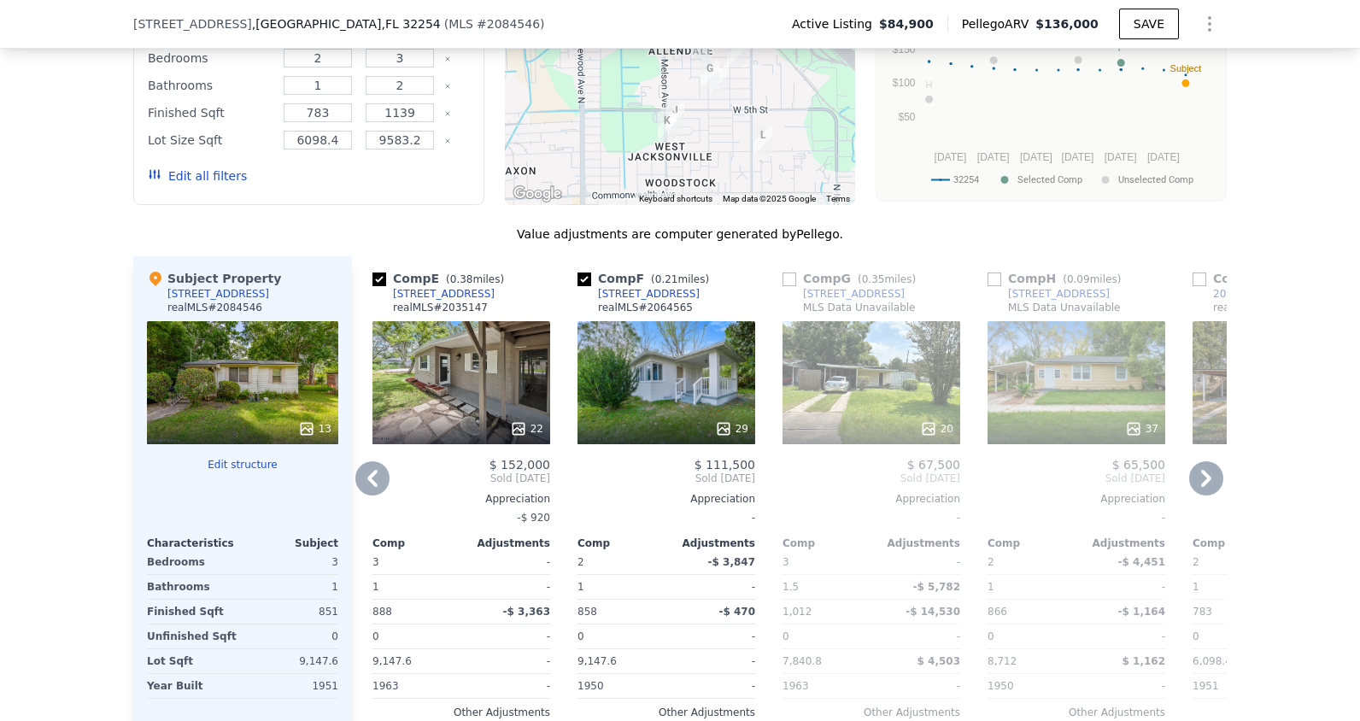
click at [1196, 478] on icon at bounding box center [1206, 478] width 34 height 34
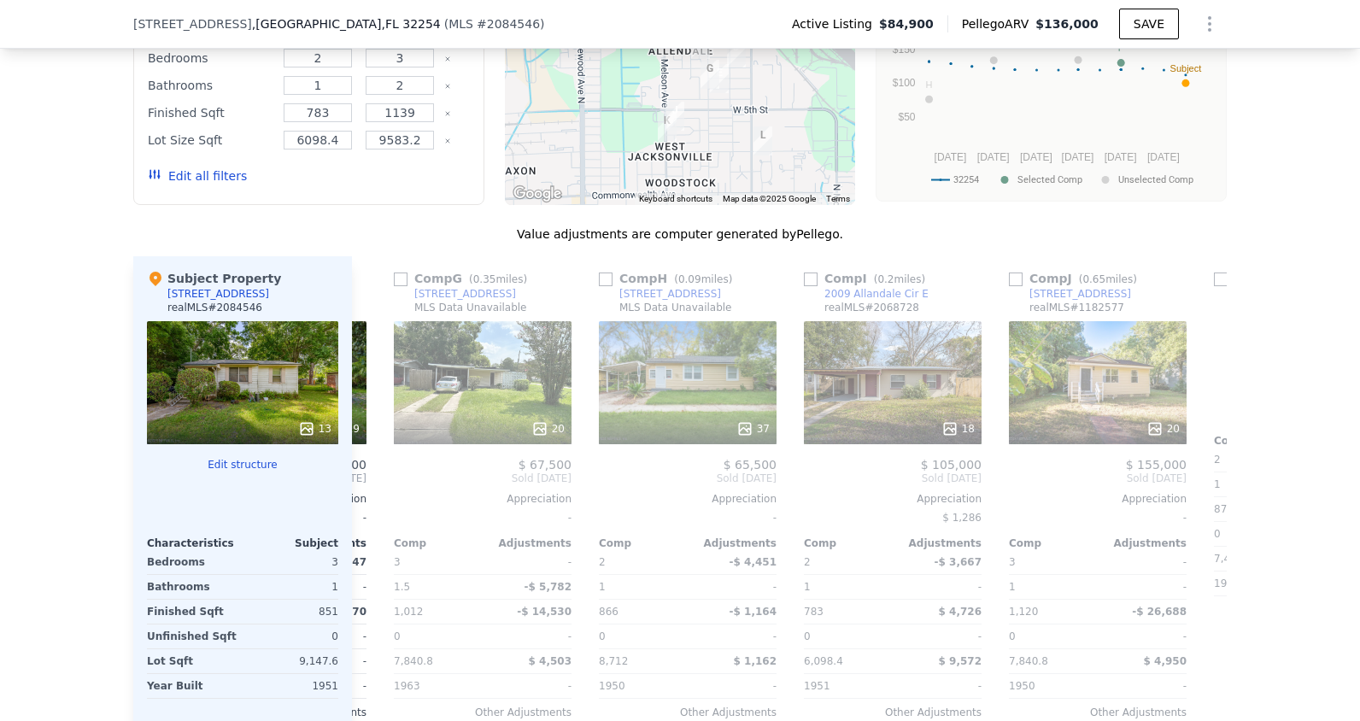
scroll to position [0, 1230]
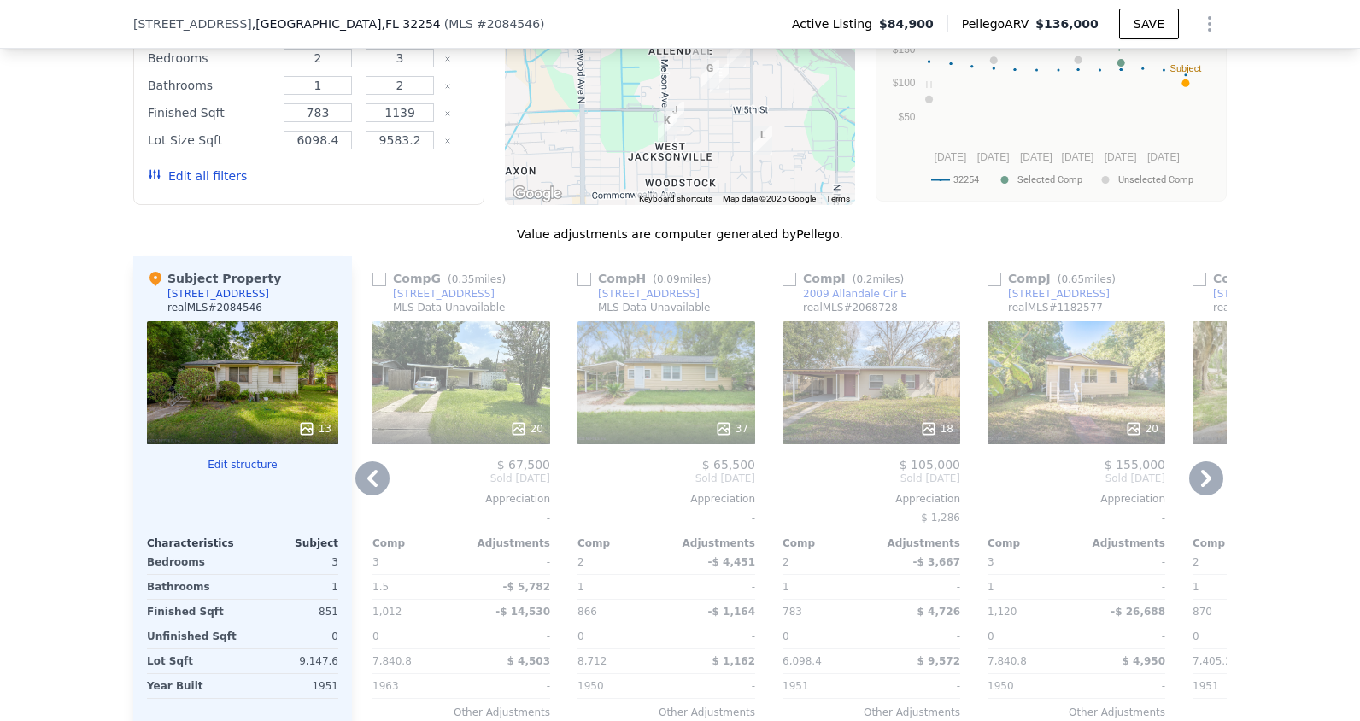
click at [1195, 479] on icon at bounding box center [1206, 478] width 34 height 34
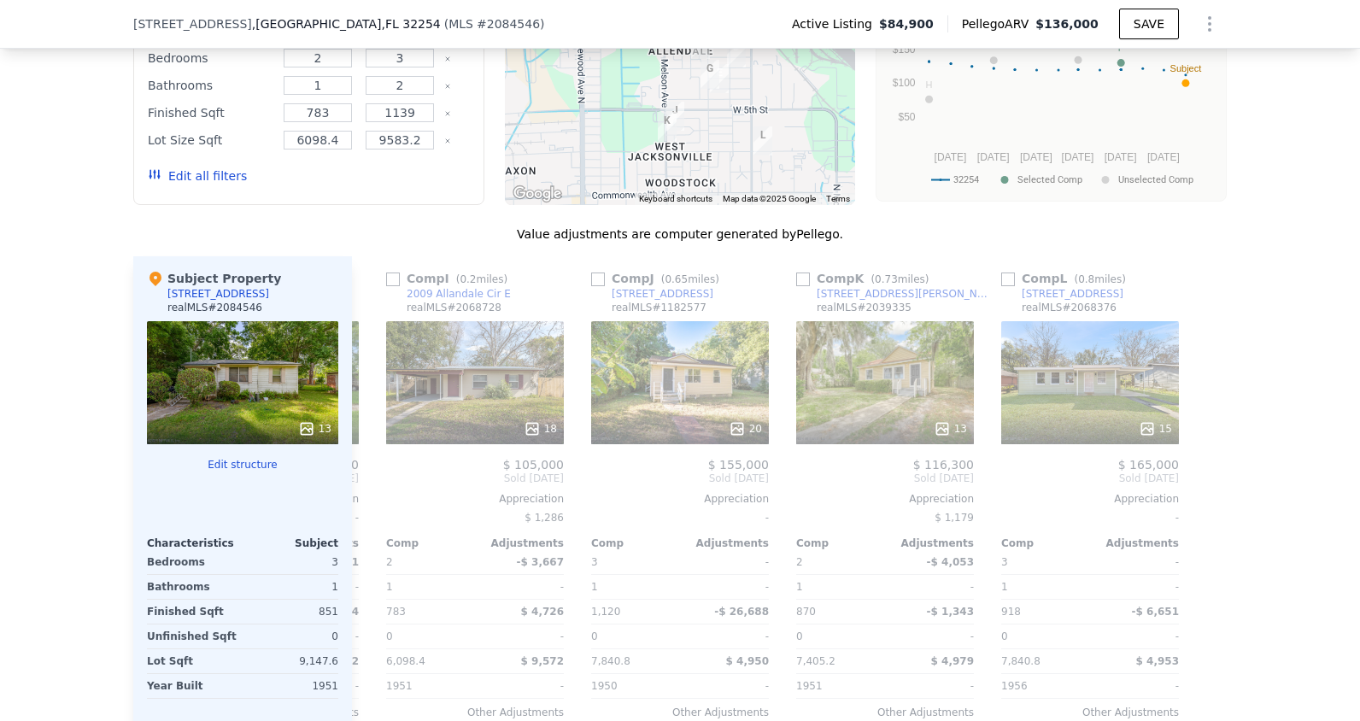
scroll to position [0, 0]
